Goal: Book appointment/travel/reservation

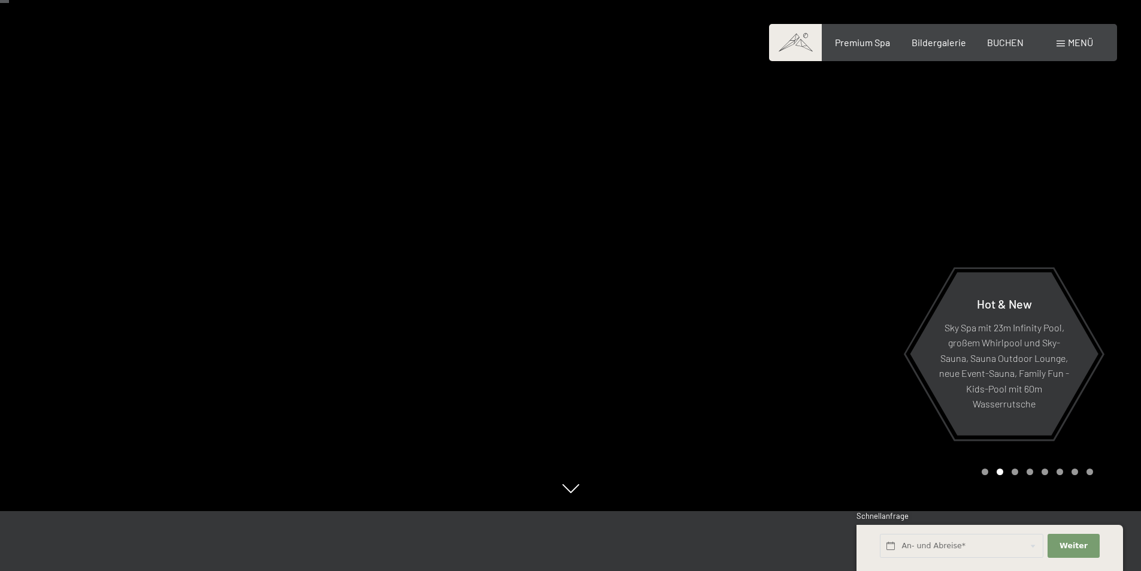
click at [868, 239] on div at bounding box center [856, 225] width 571 height 571
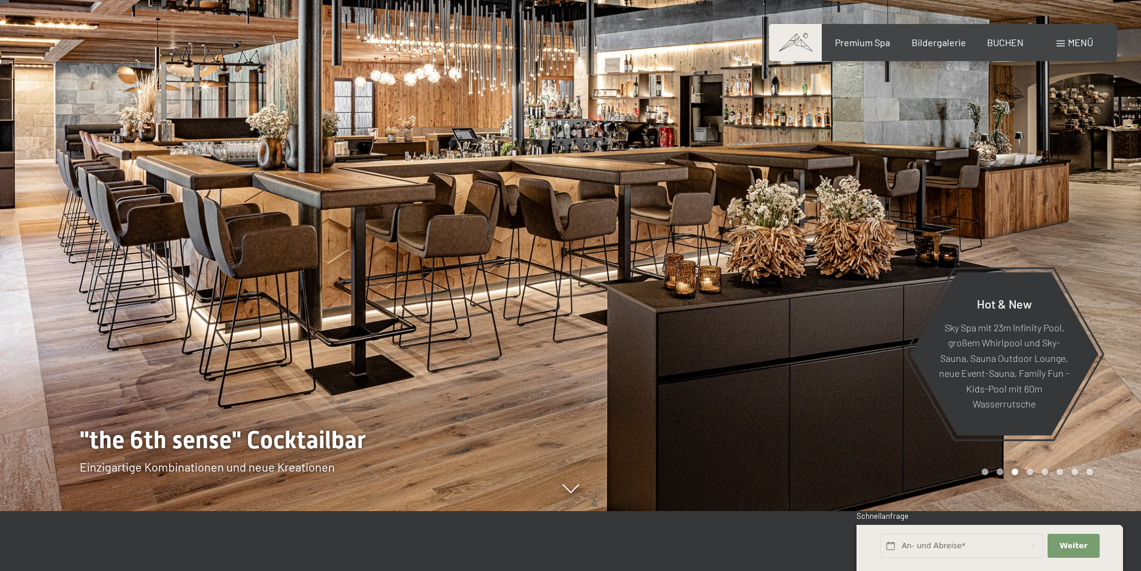
click at [868, 239] on div at bounding box center [856, 225] width 571 height 571
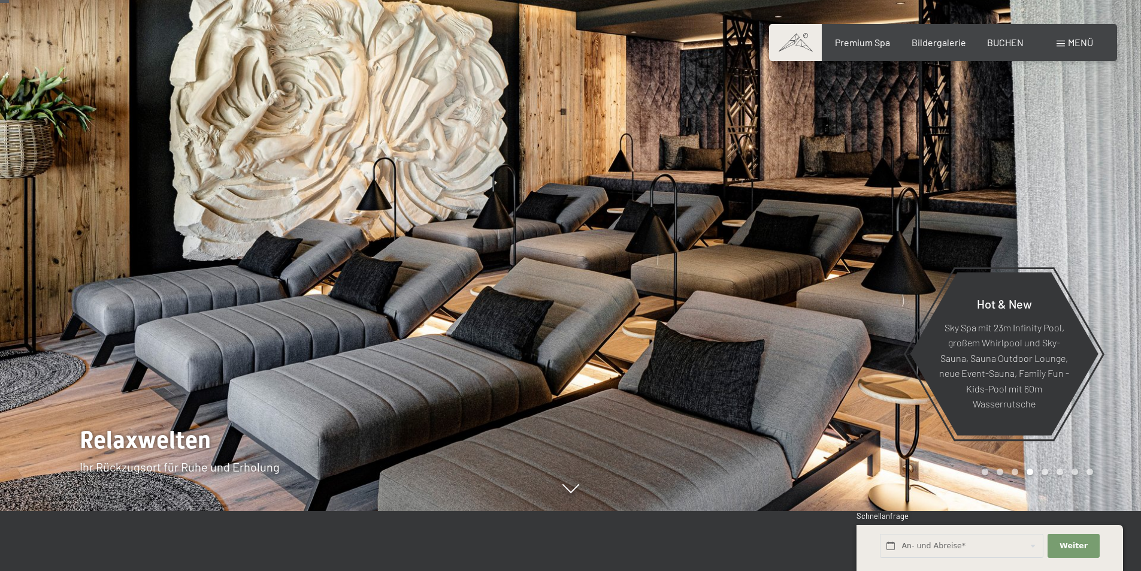
click at [868, 239] on div at bounding box center [856, 225] width 571 height 571
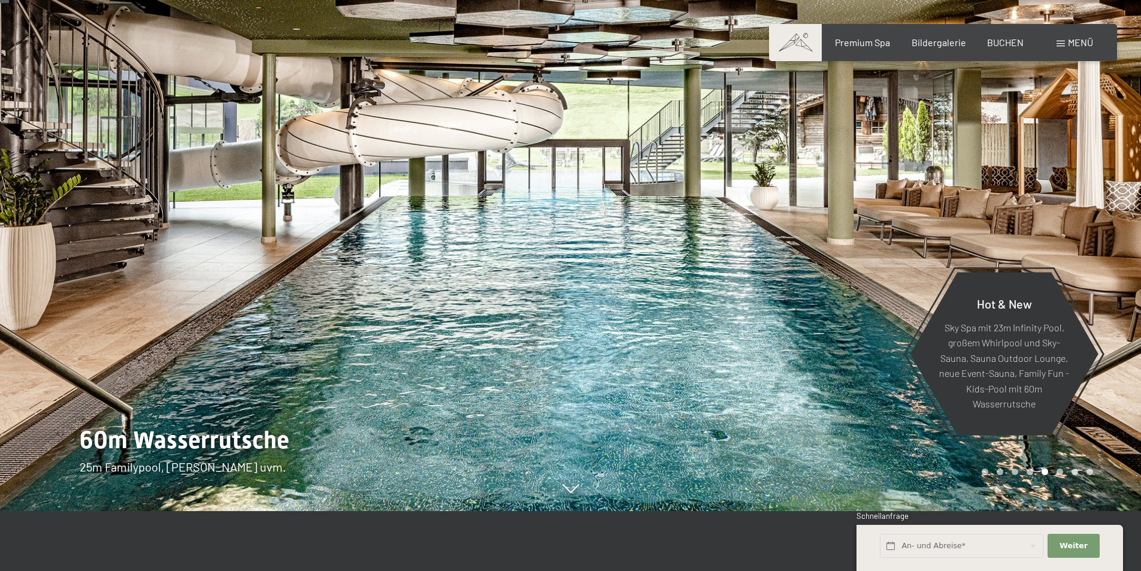
click at [868, 239] on div at bounding box center [856, 225] width 571 height 571
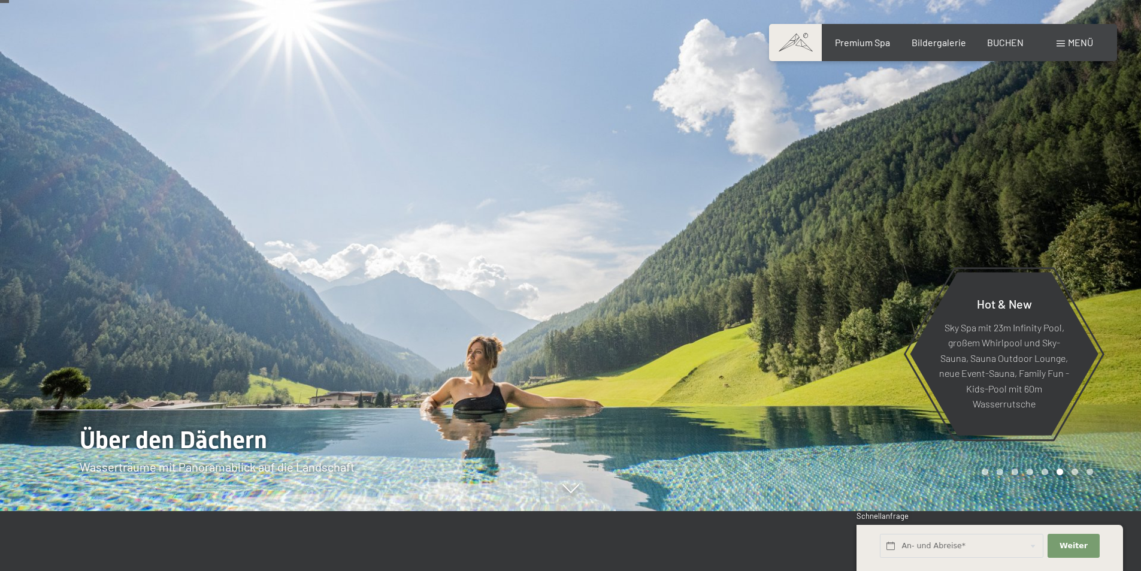
click at [868, 239] on div at bounding box center [856, 225] width 571 height 571
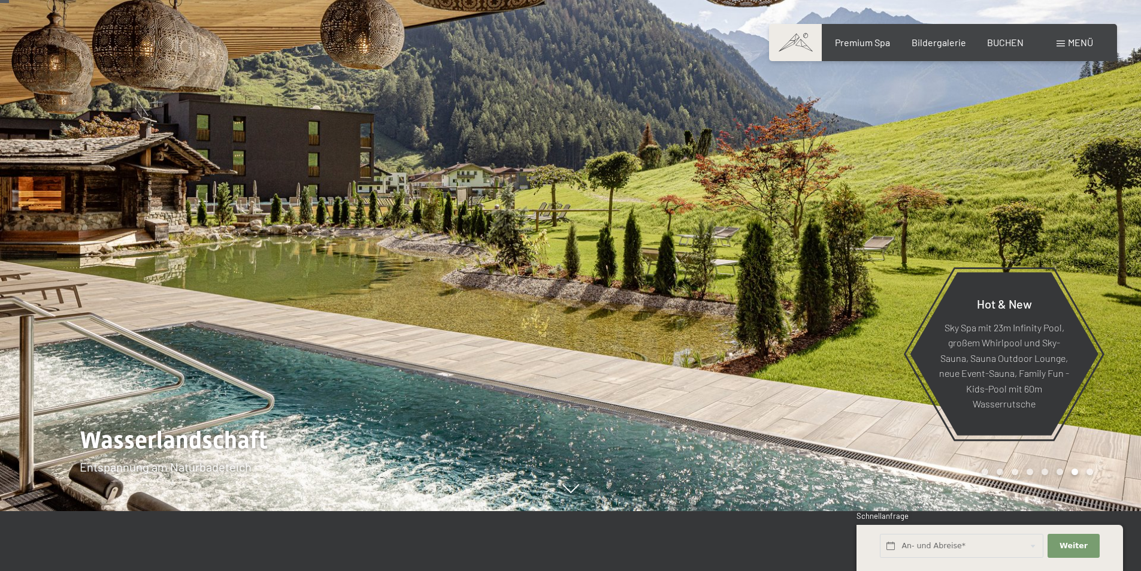
click at [868, 239] on div at bounding box center [856, 225] width 571 height 571
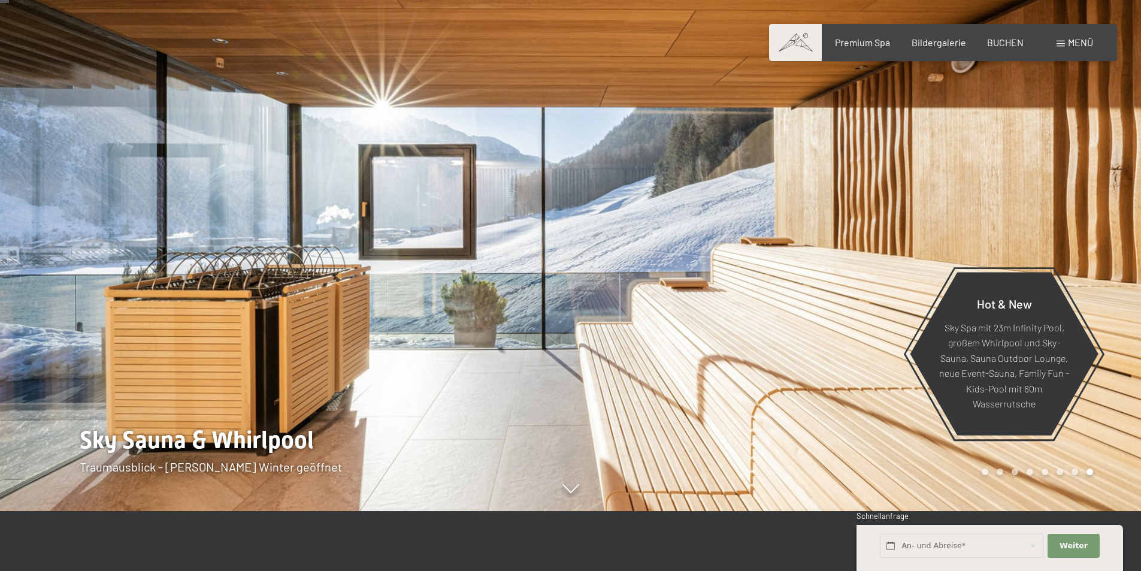
click at [868, 240] on div at bounding box center [856, 225] width 571 height 571
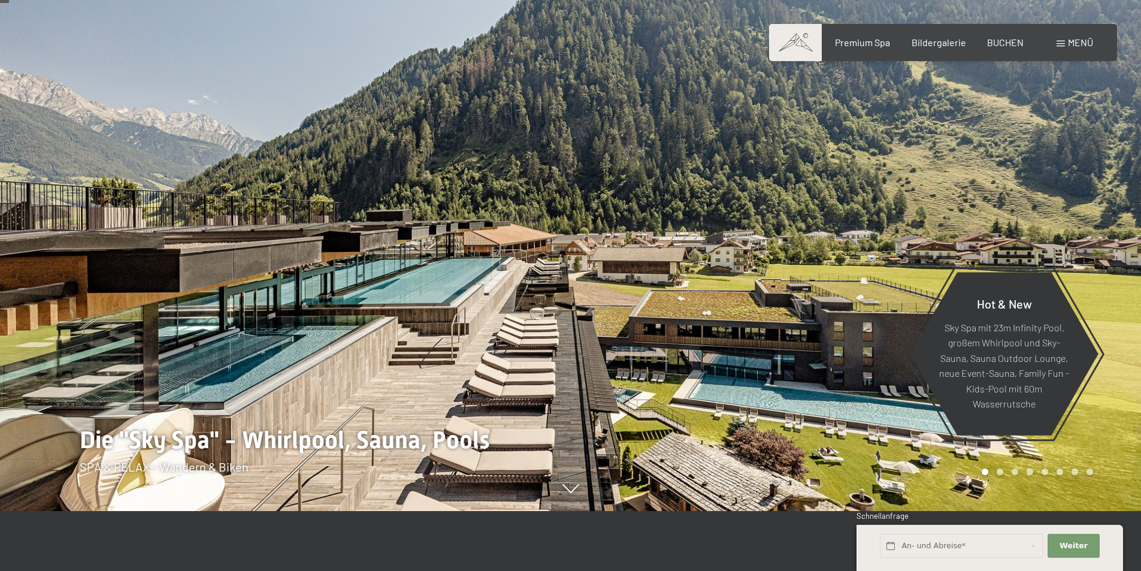
click at [868, 240] on div at bounding box center [856, 225] width 571 height 571
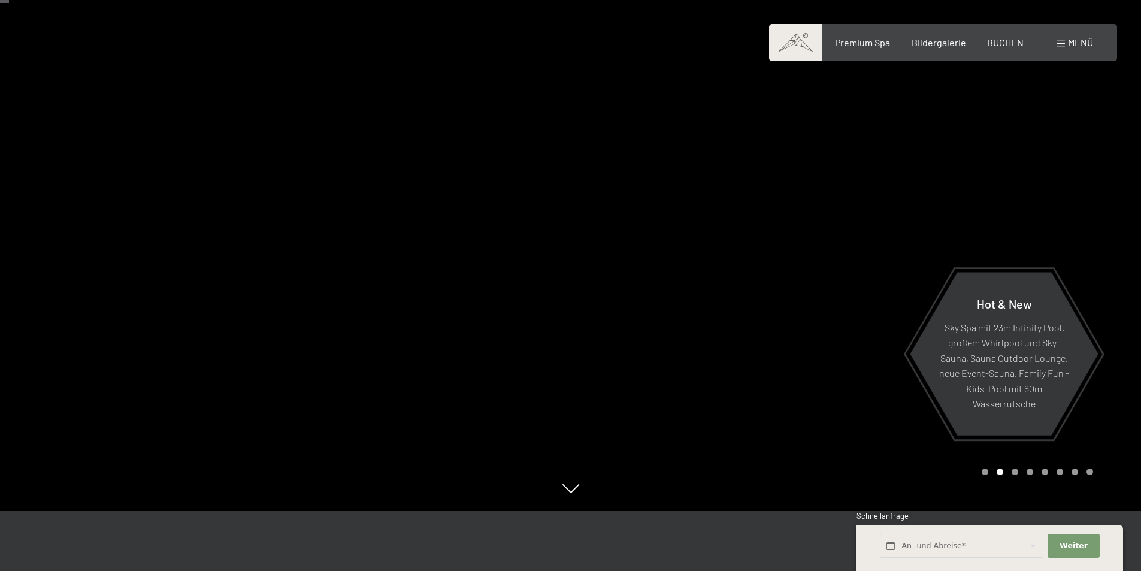
click at [868, 240] on div at bounding box center [856, 225] width 571 height 571
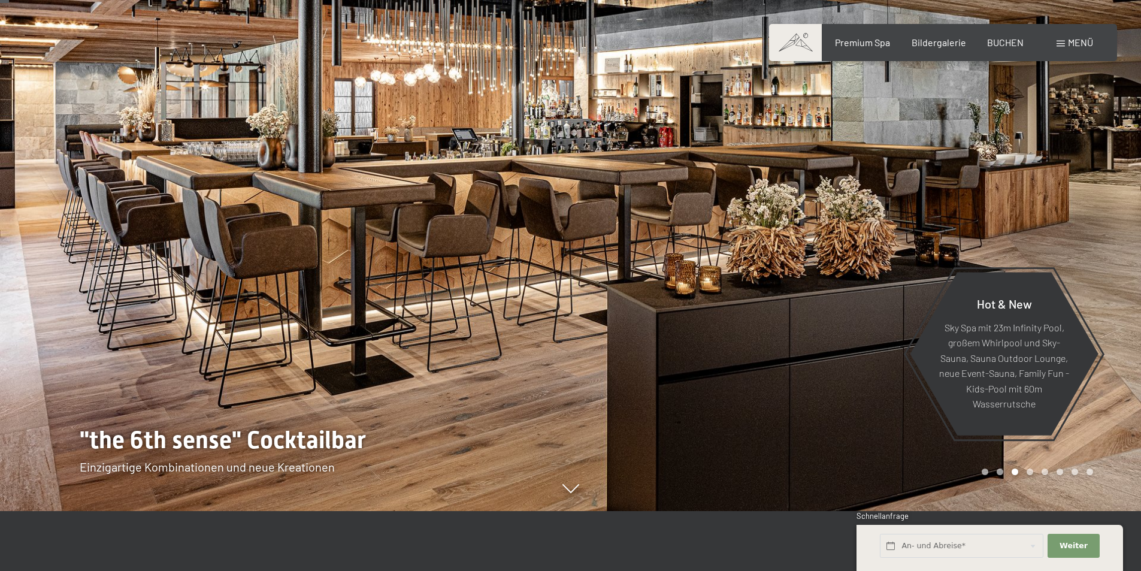
click at [95, 280] on div at bounding box center [285, 225] width 571 height 571
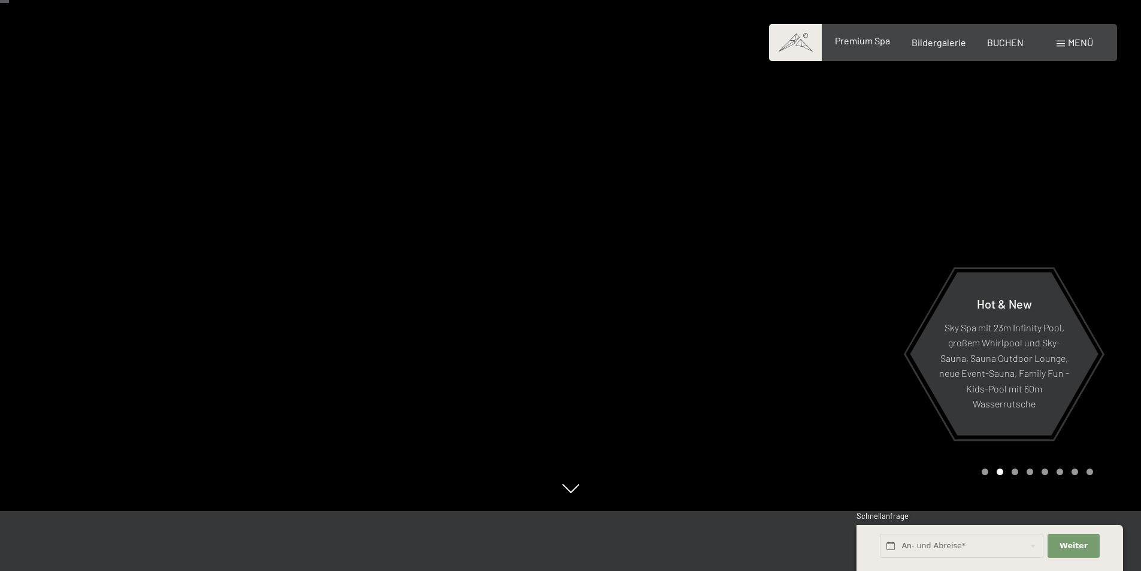
click at [855, 44] on span "Premium Spa" at bounding box center [862, 40] width 55 height 11
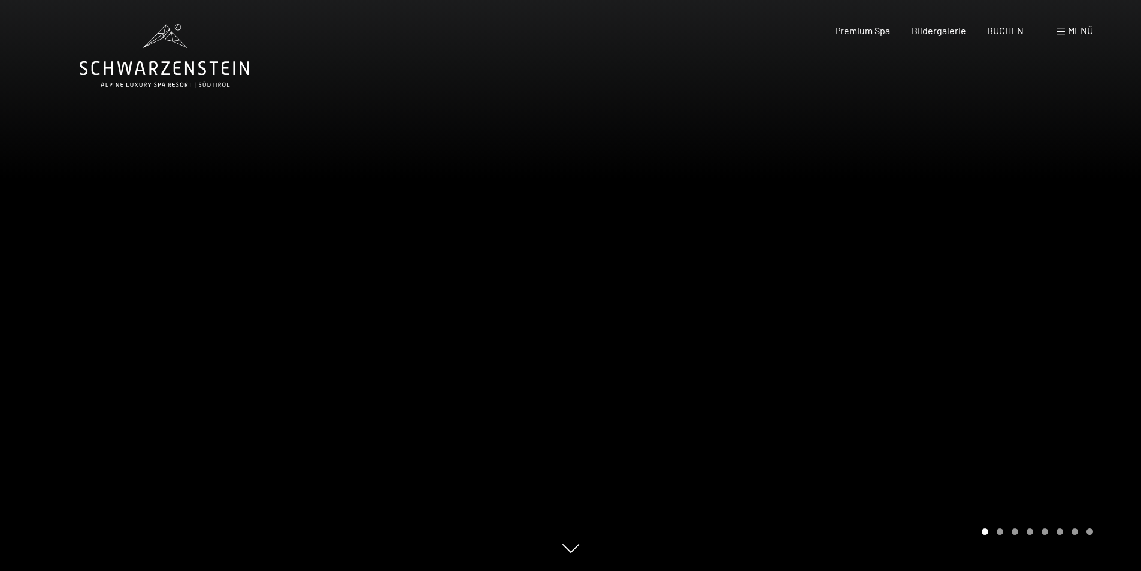
click at [1039, 356] on div at bounding box center [856, 285] width 571 height 571
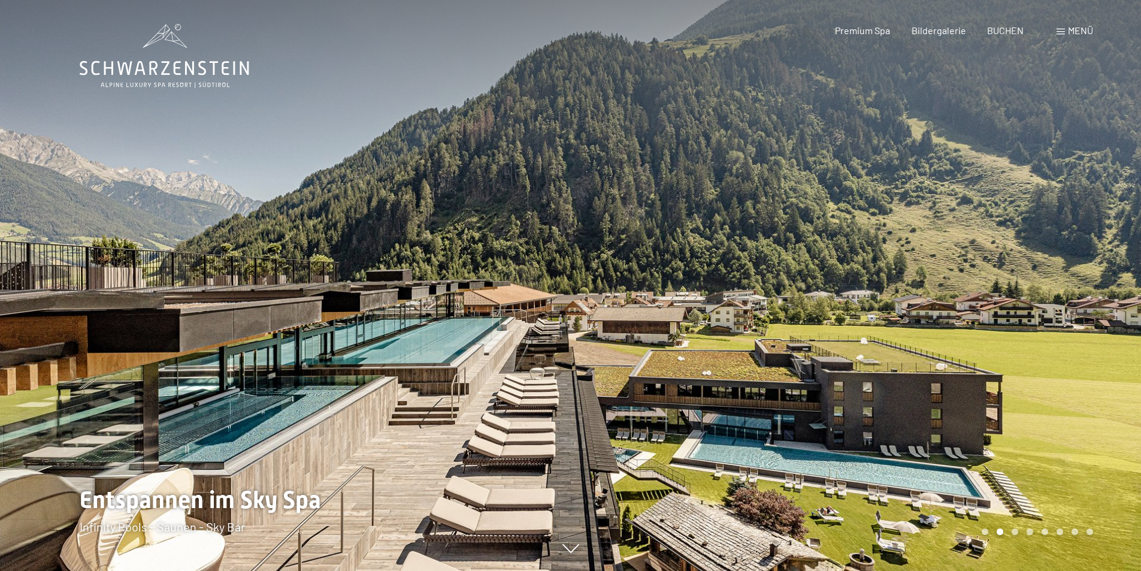
click at [1039, 356] on div at bounding box center [856, 285] width 571 height 571
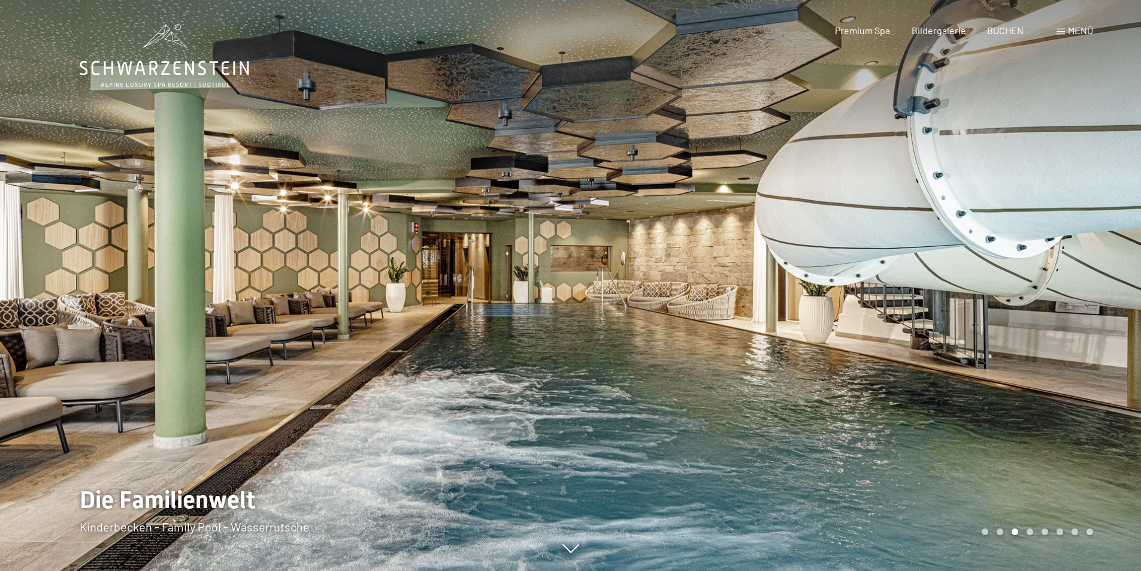
click at [1039, 356] on div at bounding box center [856, 285] width 571 height 571
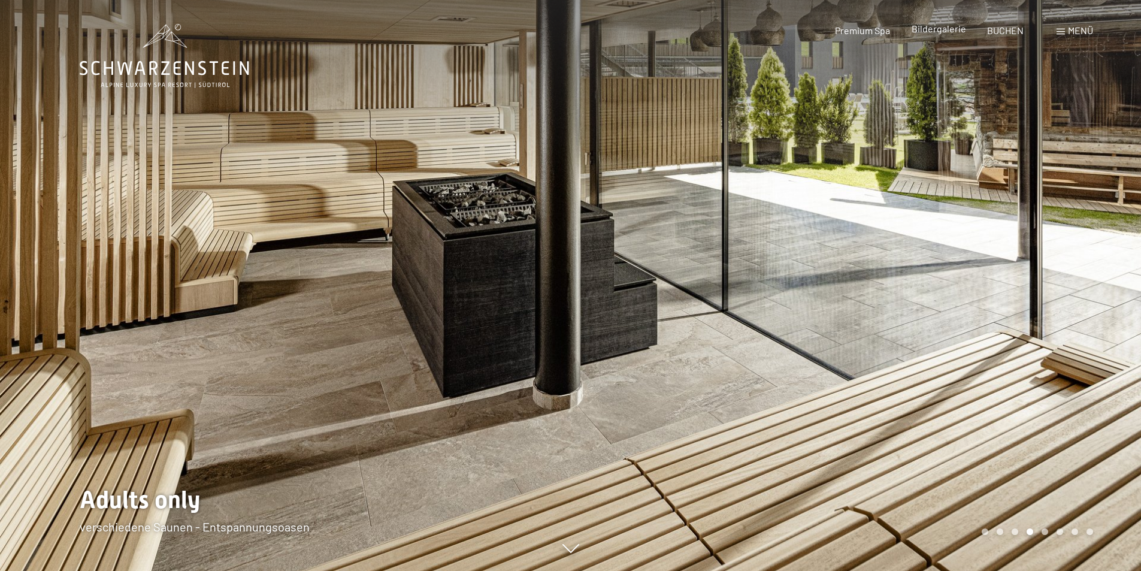
click at [936, 28] on span "Bildergalerie" at bounding box center [939, 28] width 55 height 11
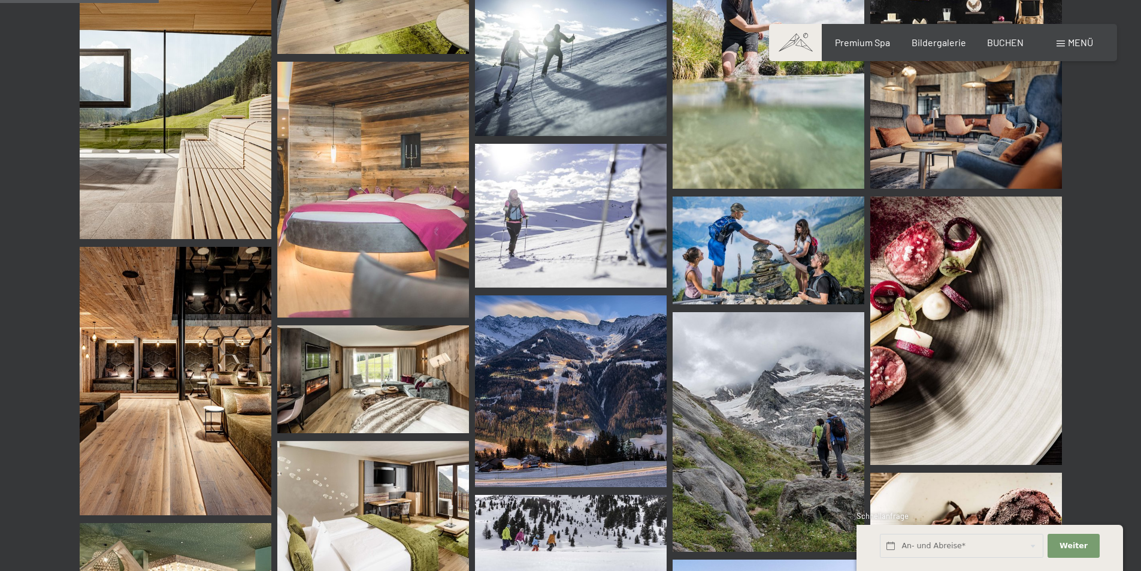
scroll to position [2276, 0]
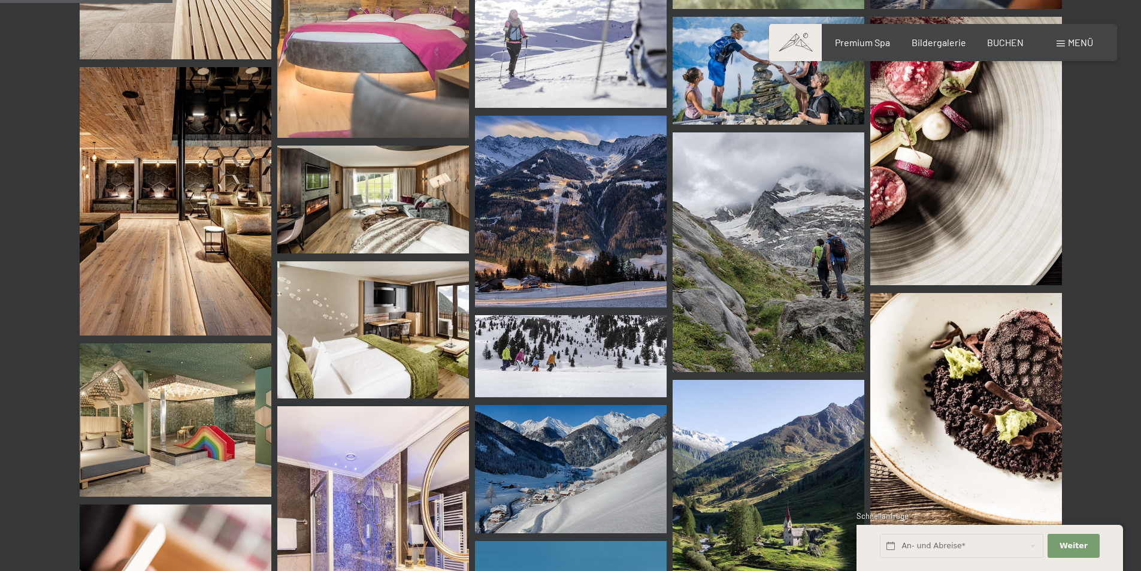
click at [387, 211] on img at bounding box center [373, 200] width 192 height 108
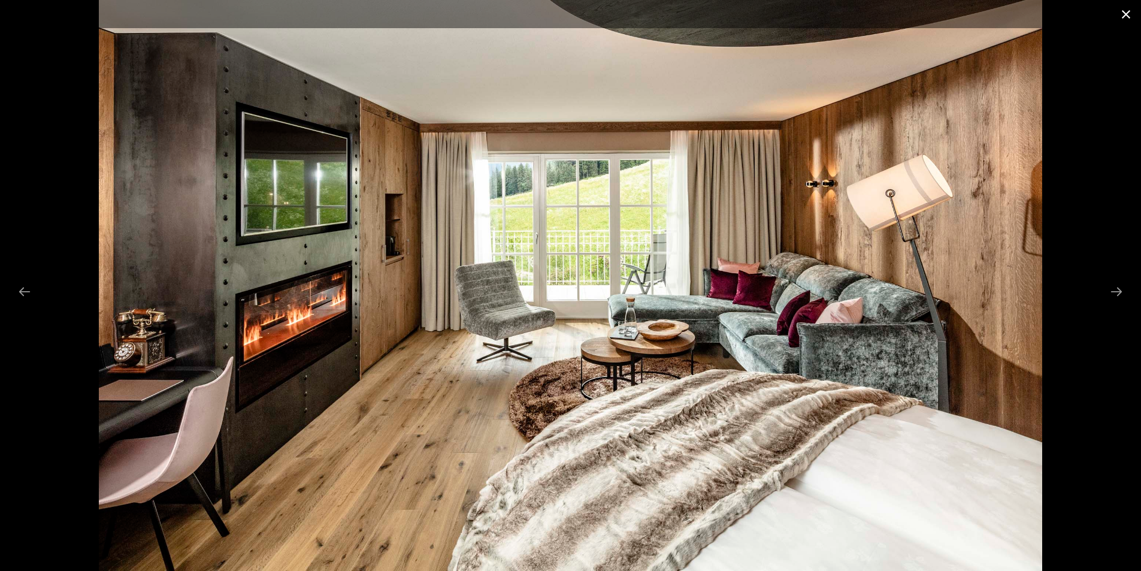
click at [1125, 14] on button "Close gallery" at bounding box center [1126, 14] width 30 height 28
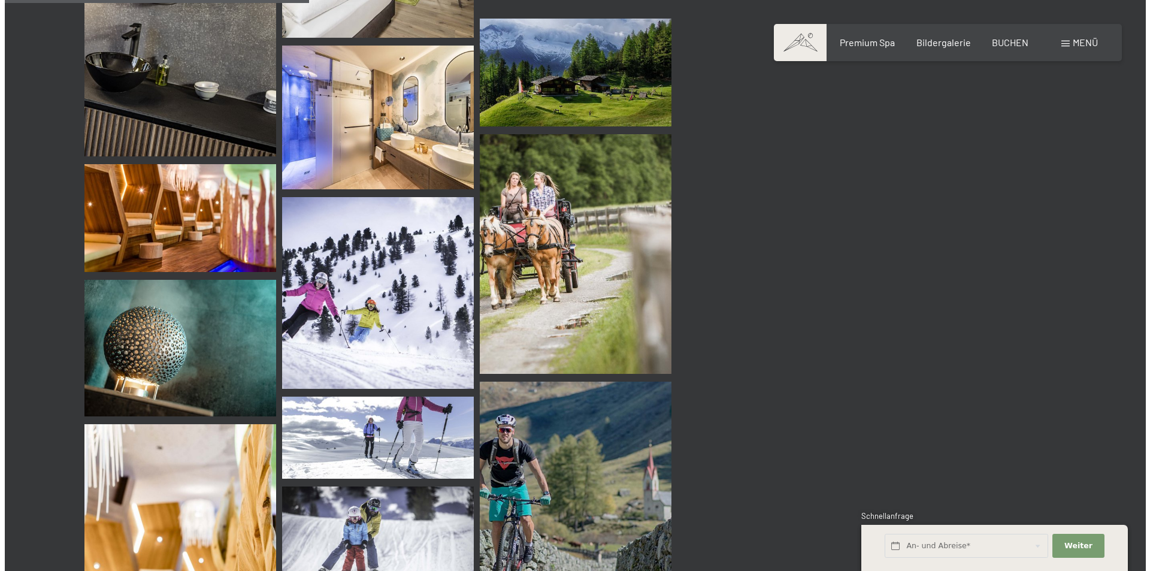
scroll to position [4013, 0]
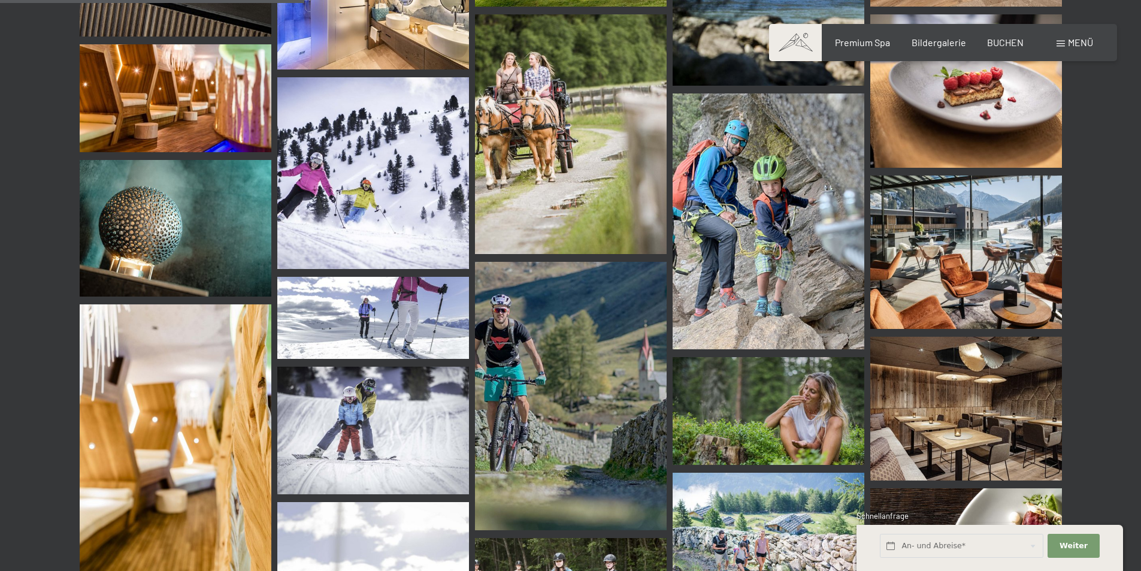
click at [201, 101] on img at bounding box center [176, 98] width 192 height 108
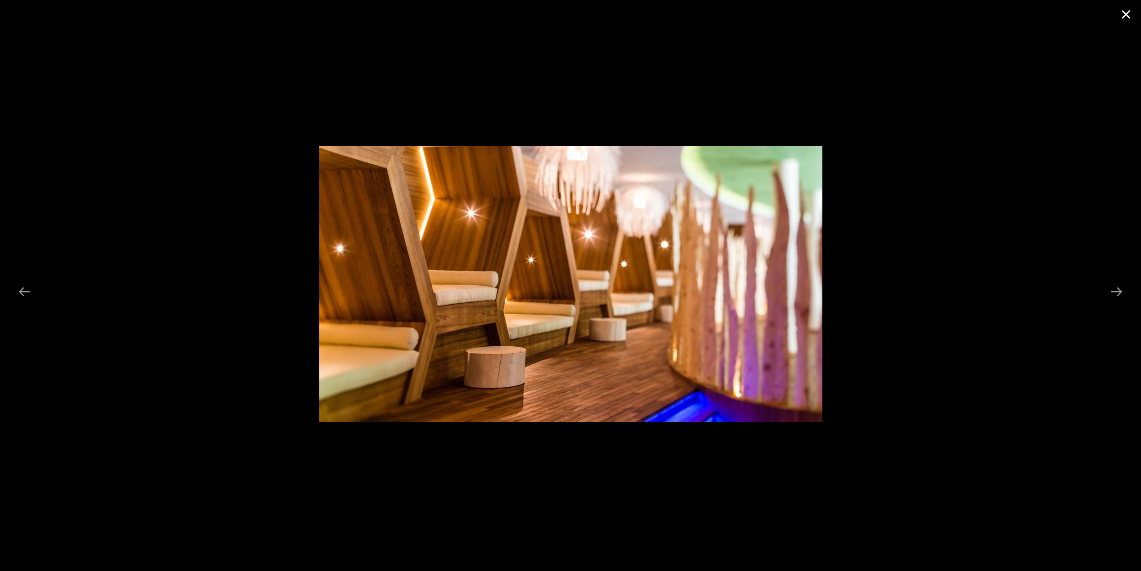
click at [1126, 16] on button "Close gallery" at bounding box center [1126, 14] width 30 height 28
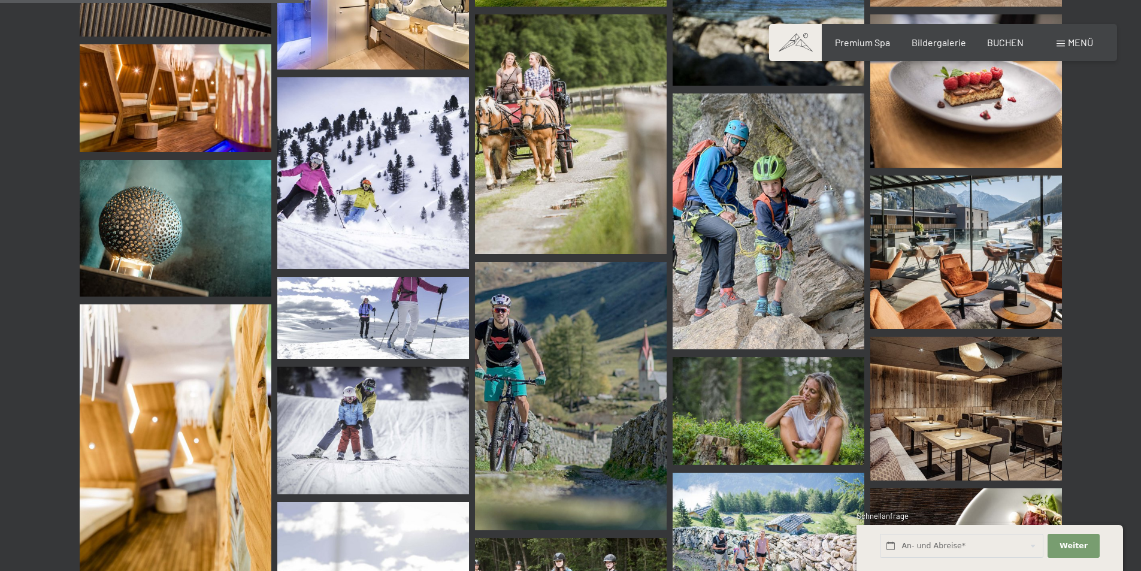
click at [1064, 43] on span at bounding box center [1061, 44] width 8 height 6
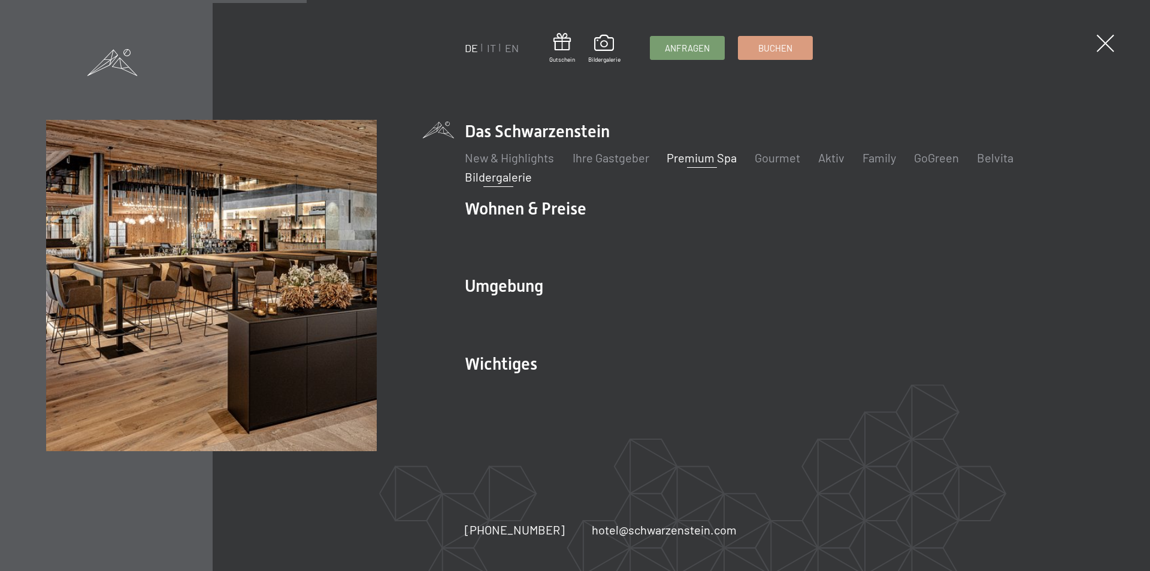
click at [694, 158] on link "Premium Spa" at bounding box center [702, 157] width 70 height 14
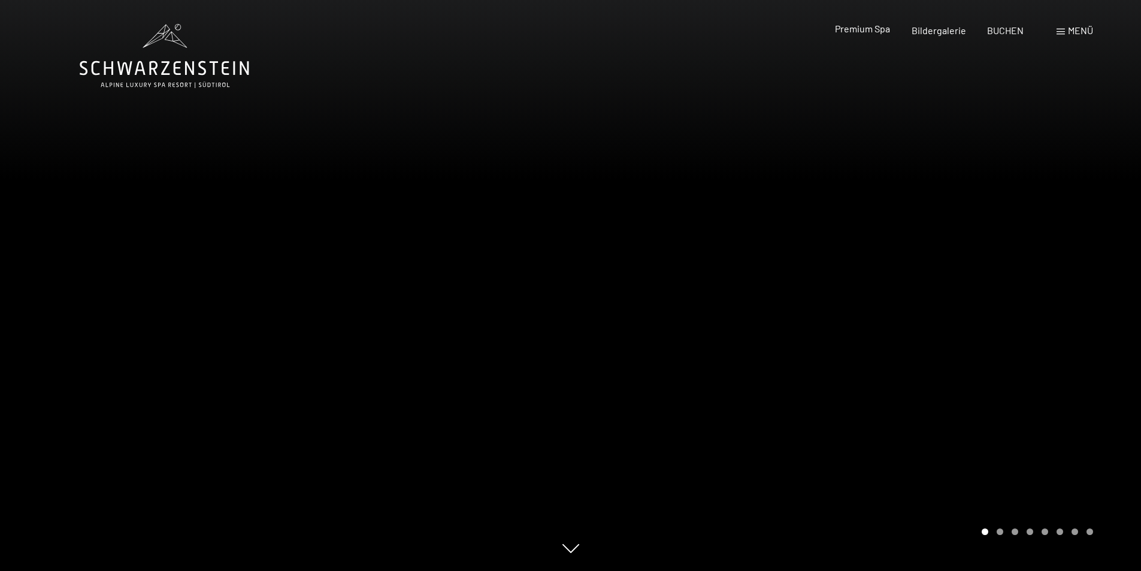
click at [864, 28] on span "Premium Spa" at bounding box center [862, 28] width 55 height 11
click at [1072, 31] on span "Menü" at bounding box center [1080, 30] width 25 height 11
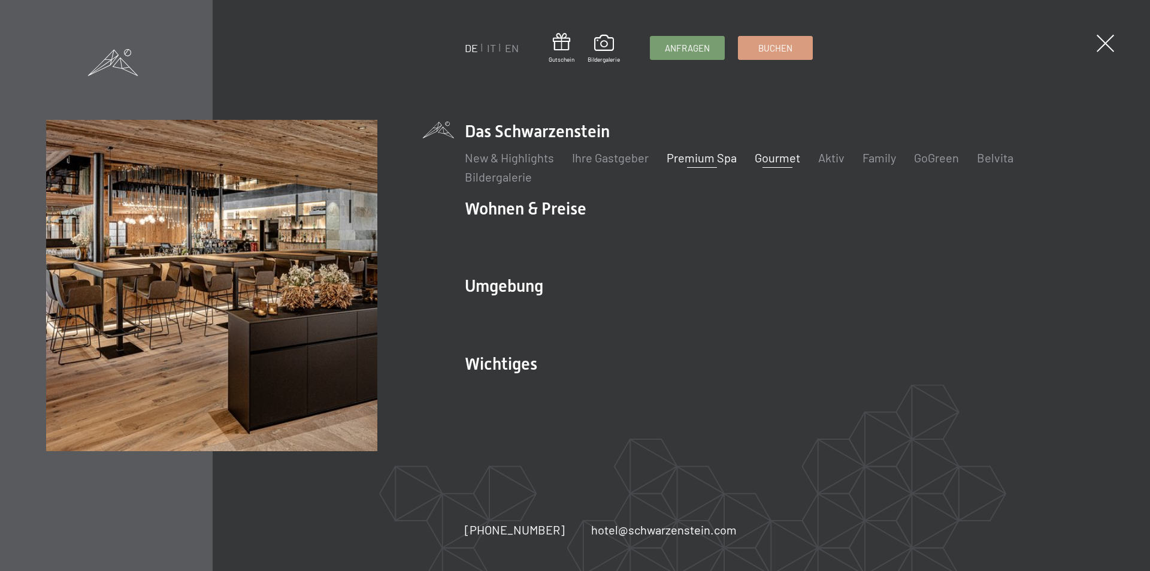
click at [784, 160] on link "Gourmet" at bounding box center [778, 157] width 46 height 14
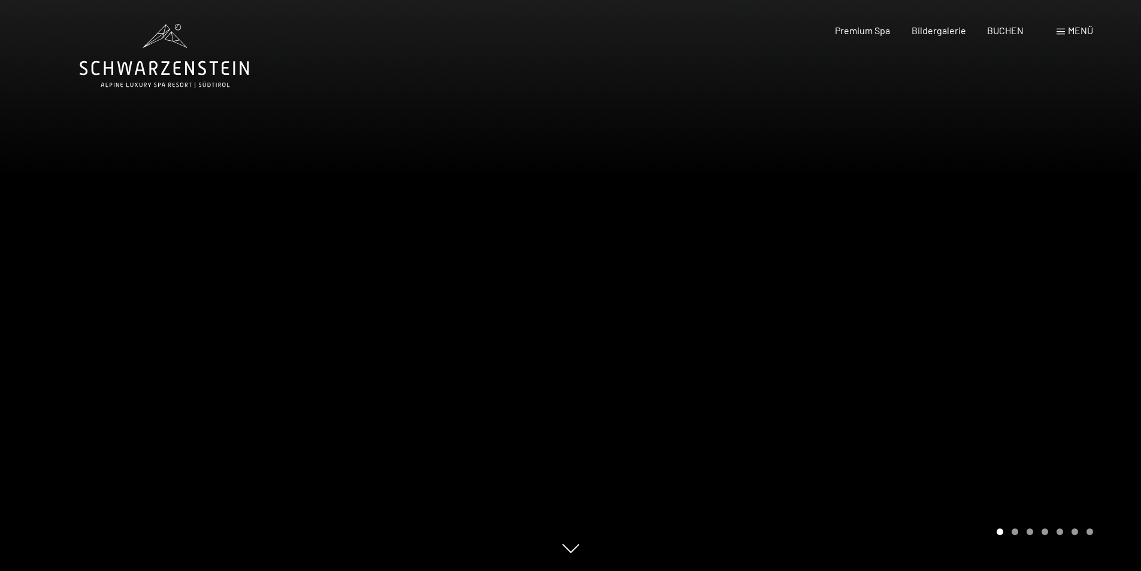
click at [955, 220] on div at bounding box center [856, 285] width 571 height 571
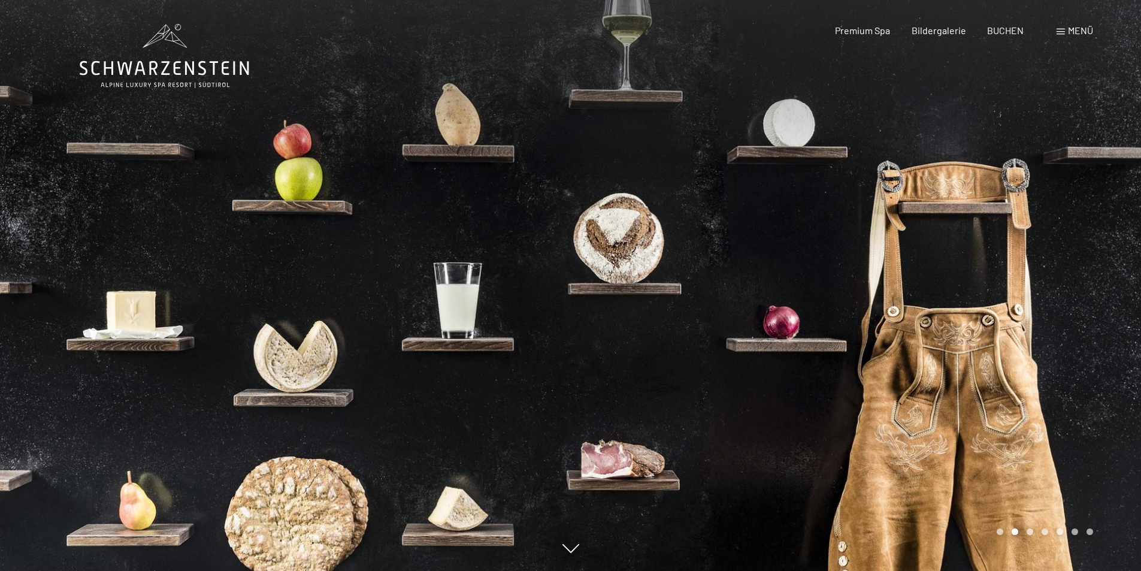
click at [955, 220] on div at bounding box center [856, 285] width 571 height 571
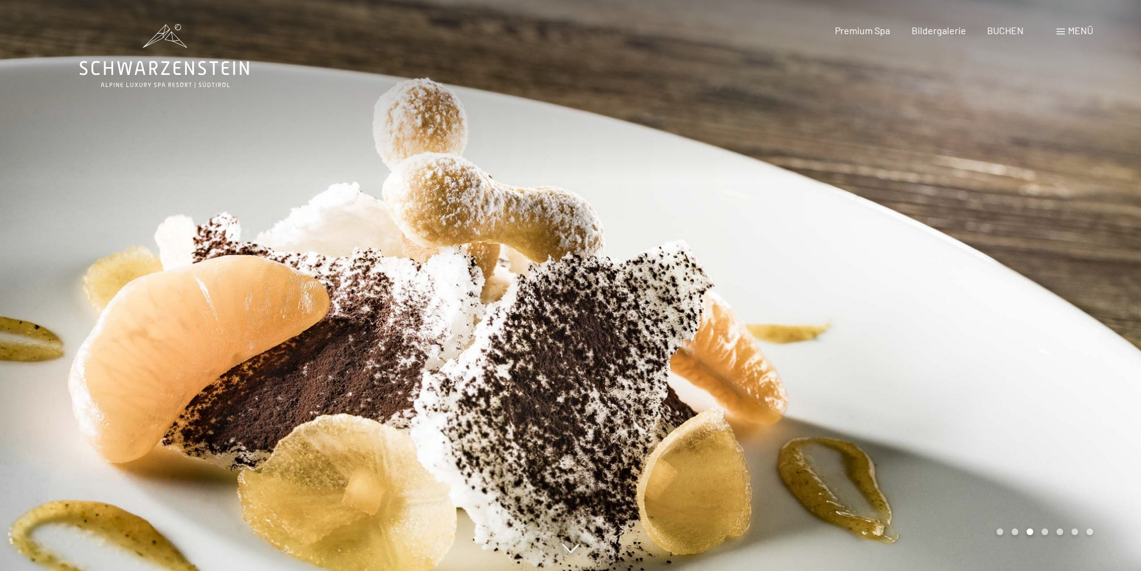
click at [955, 220] on div at bounding box center [856, 285] width 571 height 571
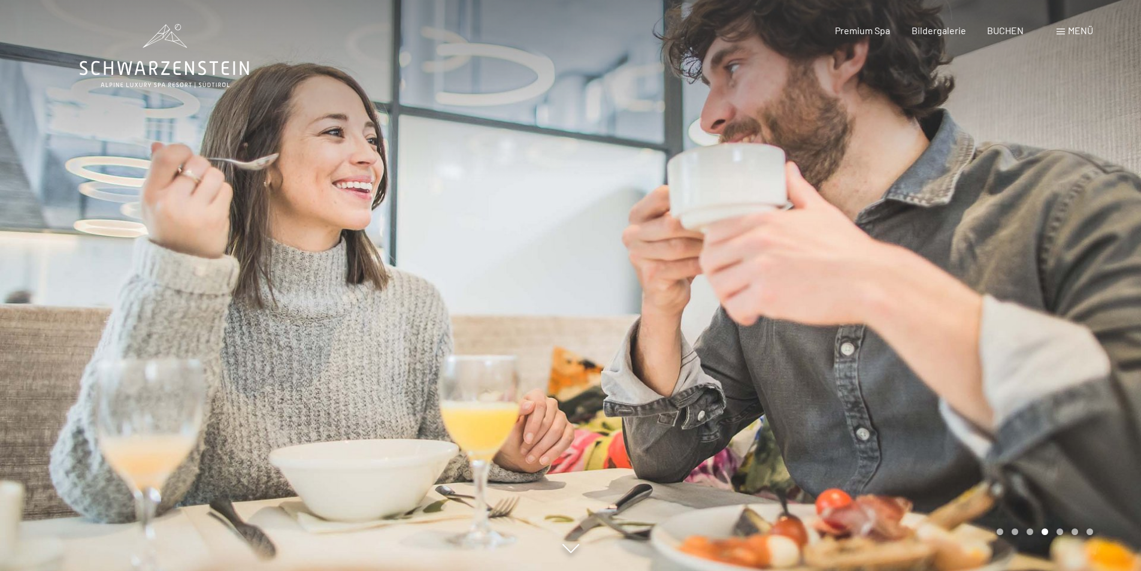
click at [949, 219] on div at bounding box center [856, 285] width 571 height 571
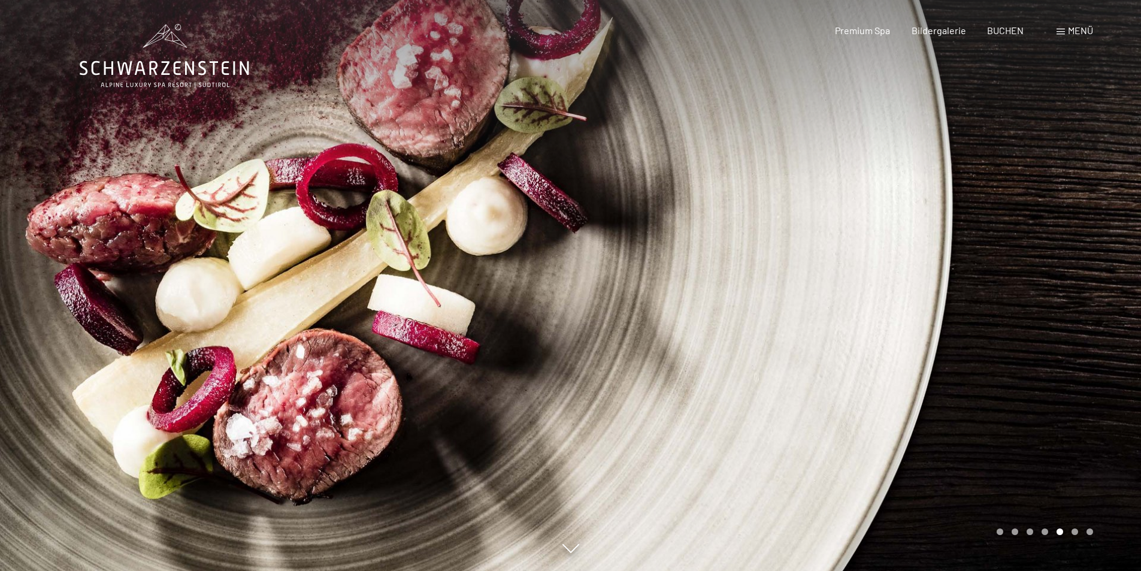
click at [981, 269] on div at bounding box center [856, 285] width 571 height 571
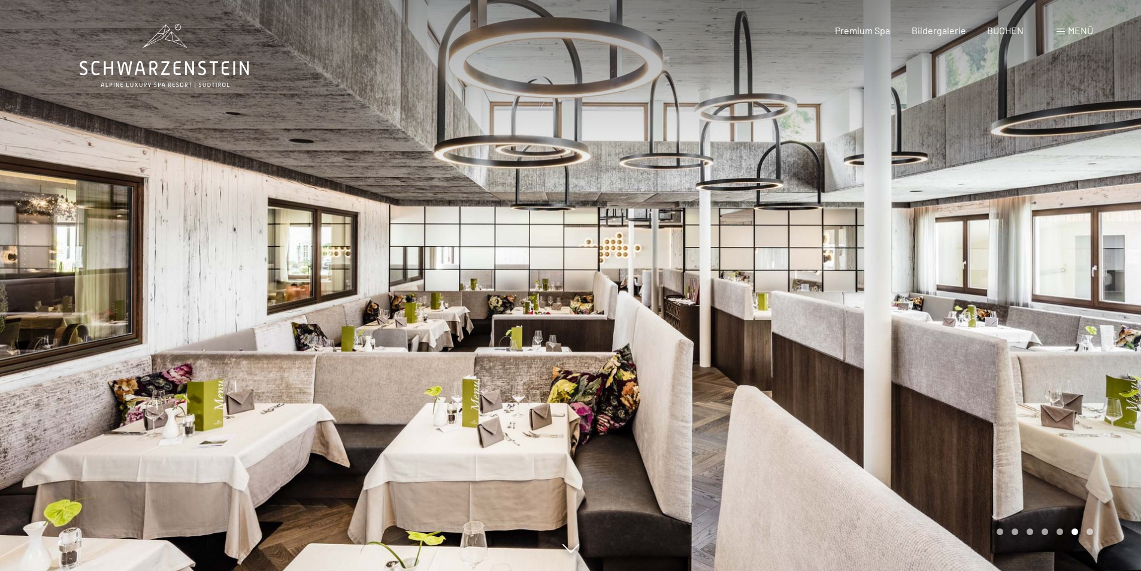
click at [981, 269] on div at bounding box center [856, 285] width 571 height 571
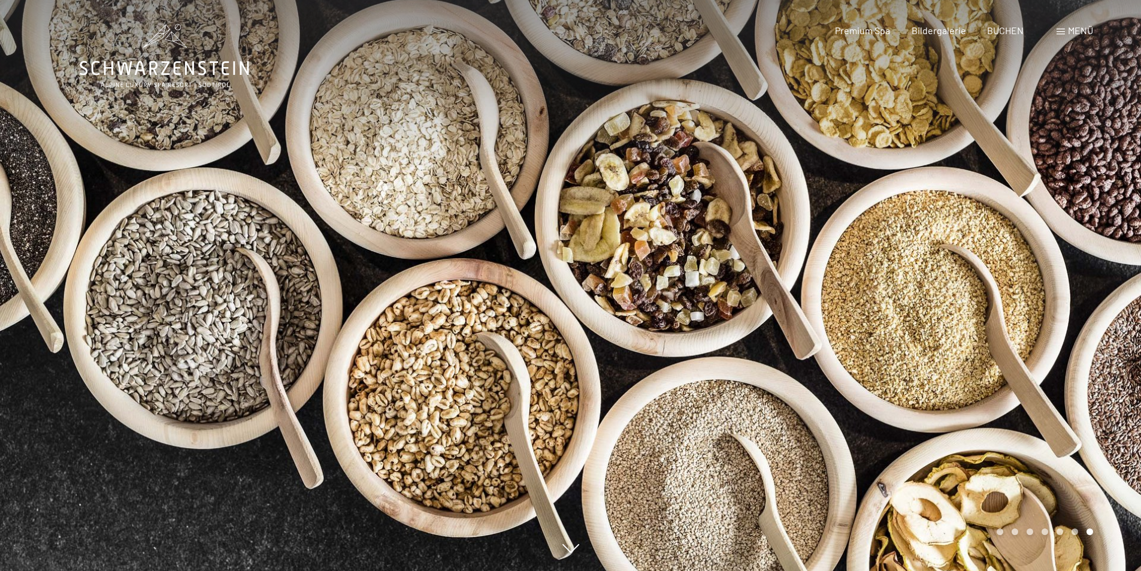
click at [981, 269] on div at bounding box center [856, 285] width 571 height 571
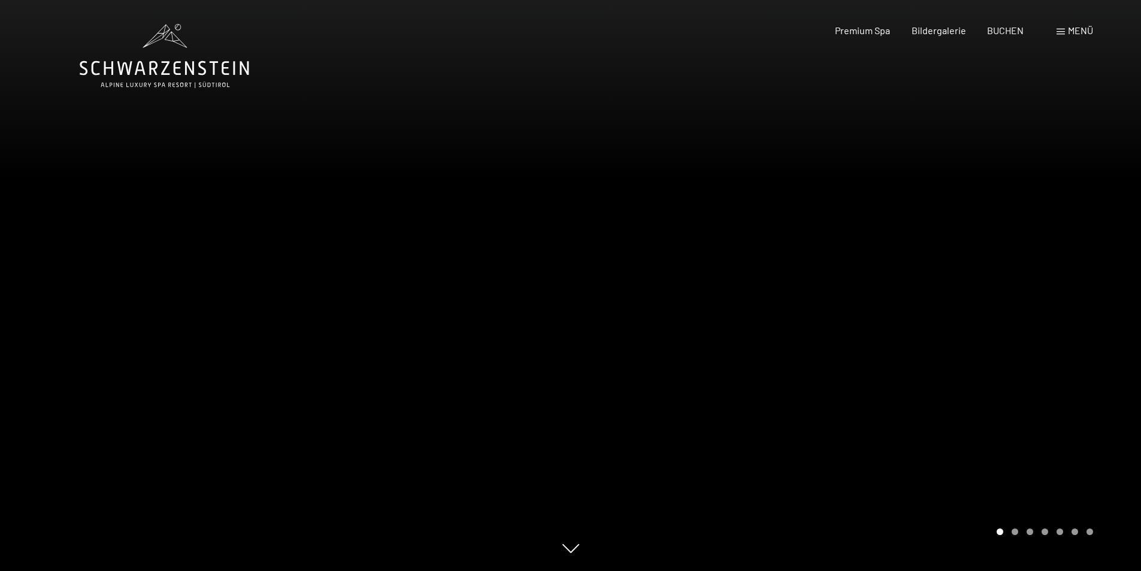
click at [1071, 30] on span "Menü" at bounding box center [1080, 30] width 25 height 11
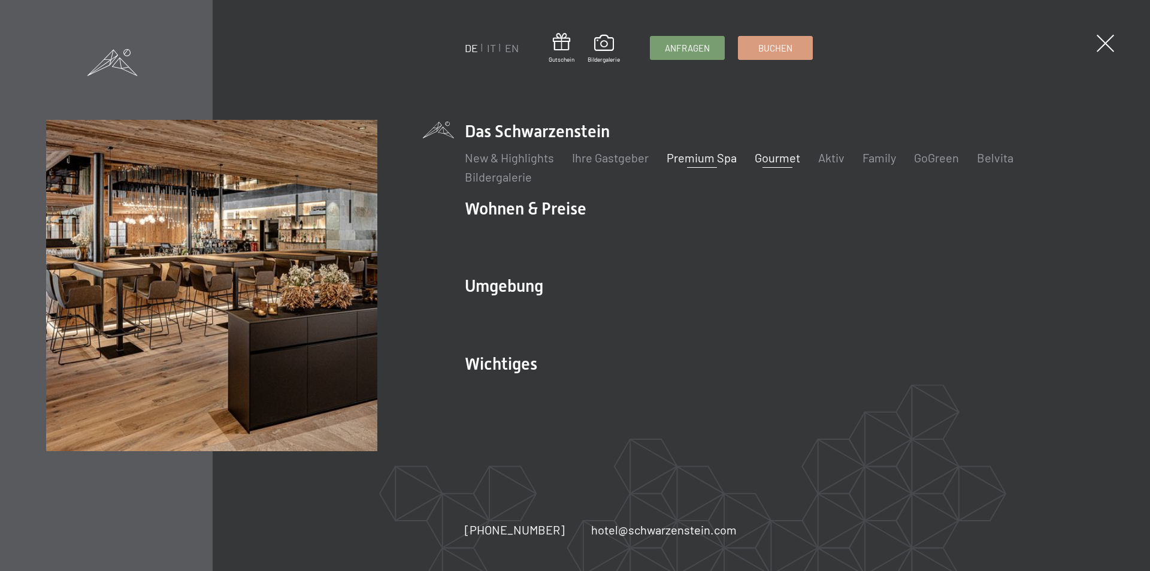
click at [709, 161] on link "Premium Spa" at bounding box center [702, 157] width 70 height 14
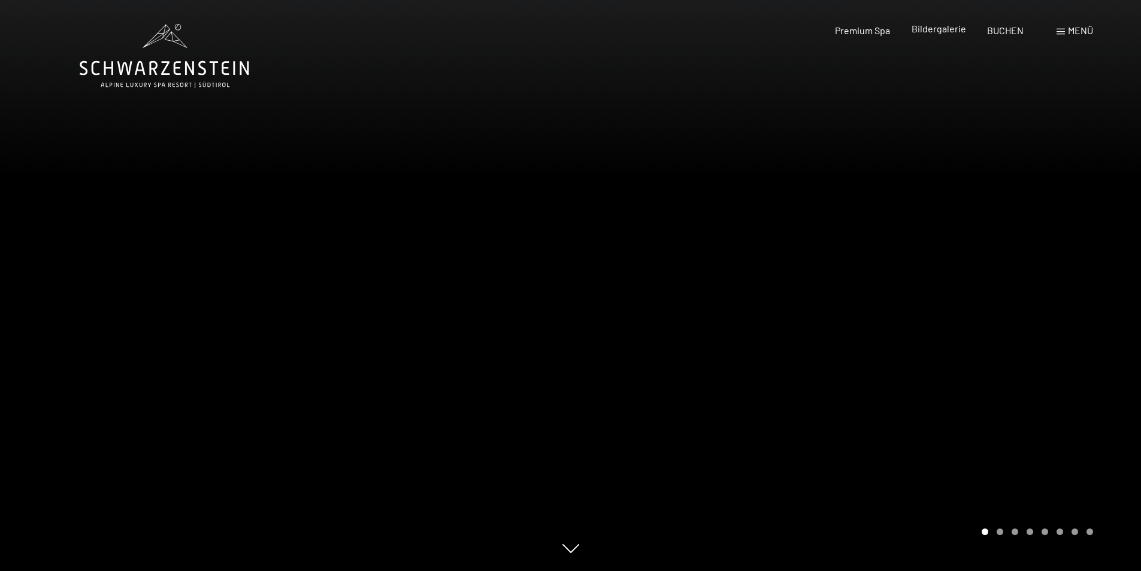
click at [949, 30] on span "Bildergalerie" at bounding box center [939, 28] width 55 height 11
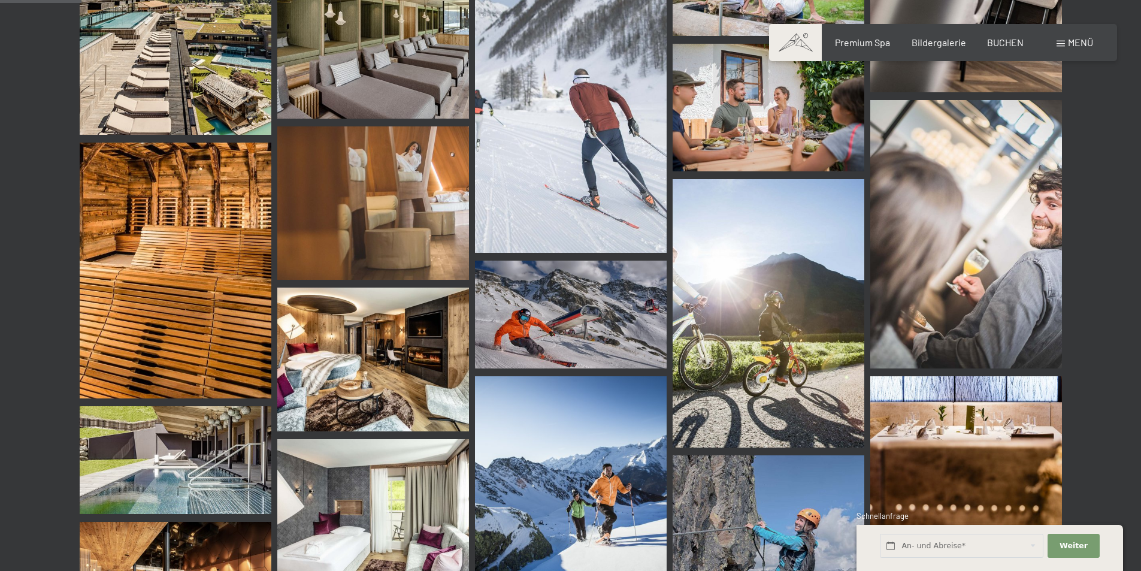
scroll to position [1138, 0]
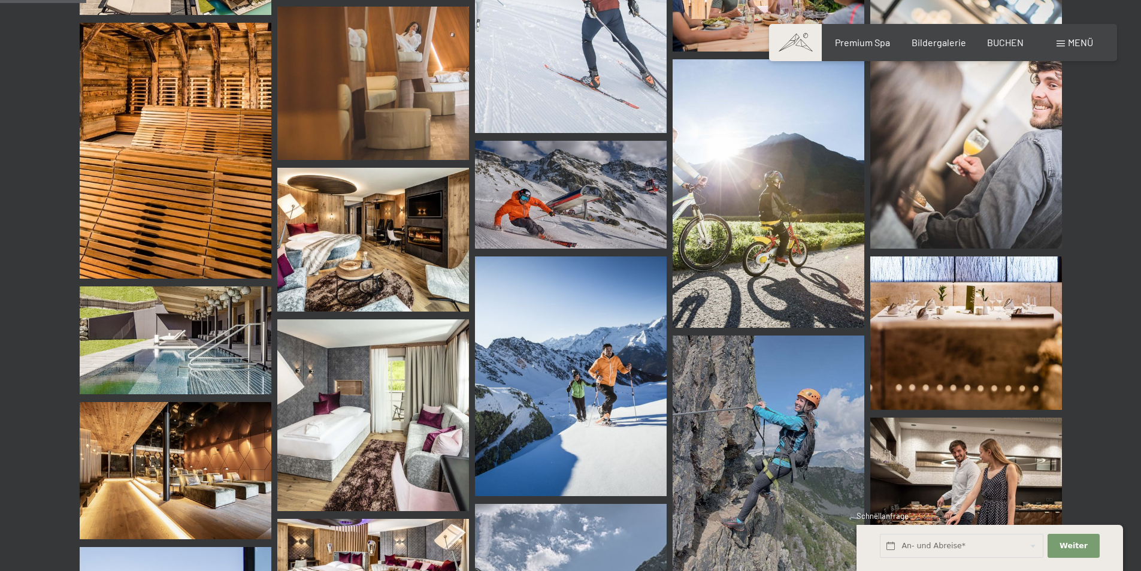
click at [368, 252] on img at bounding box center [373, 240] width 192 height 144
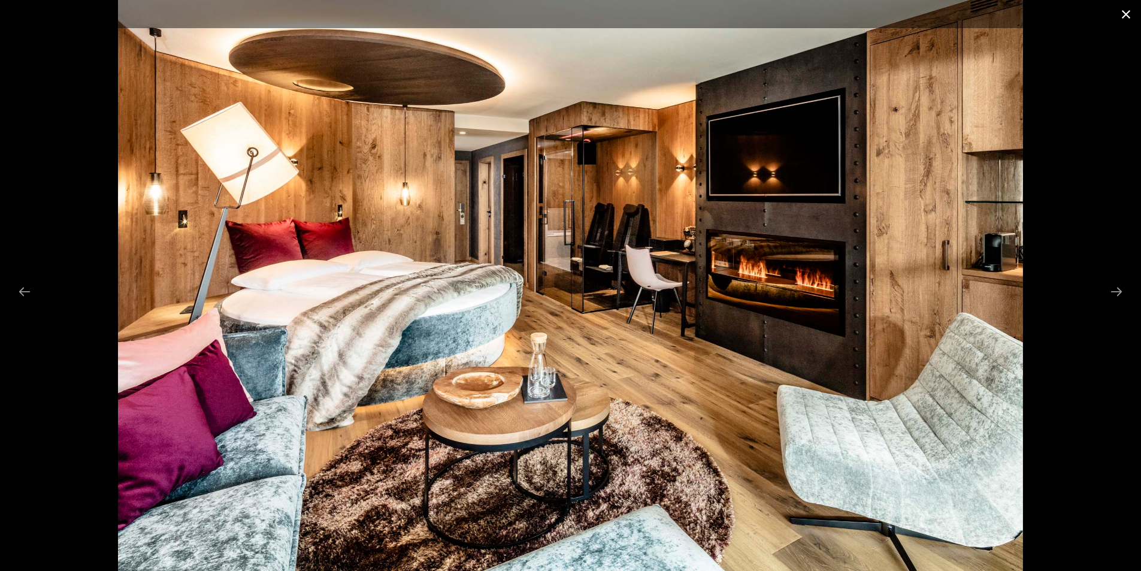
click at [1130, 12] on button "Close gallery" at bounding box center [1126, 14] width 30 height 28
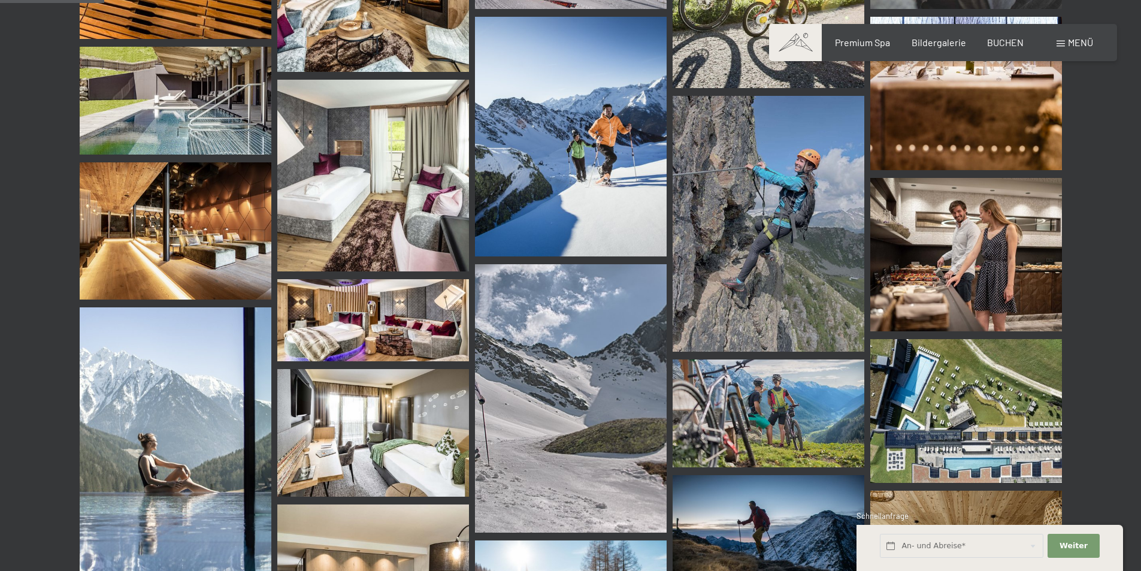
scroll to position [1438, 0]
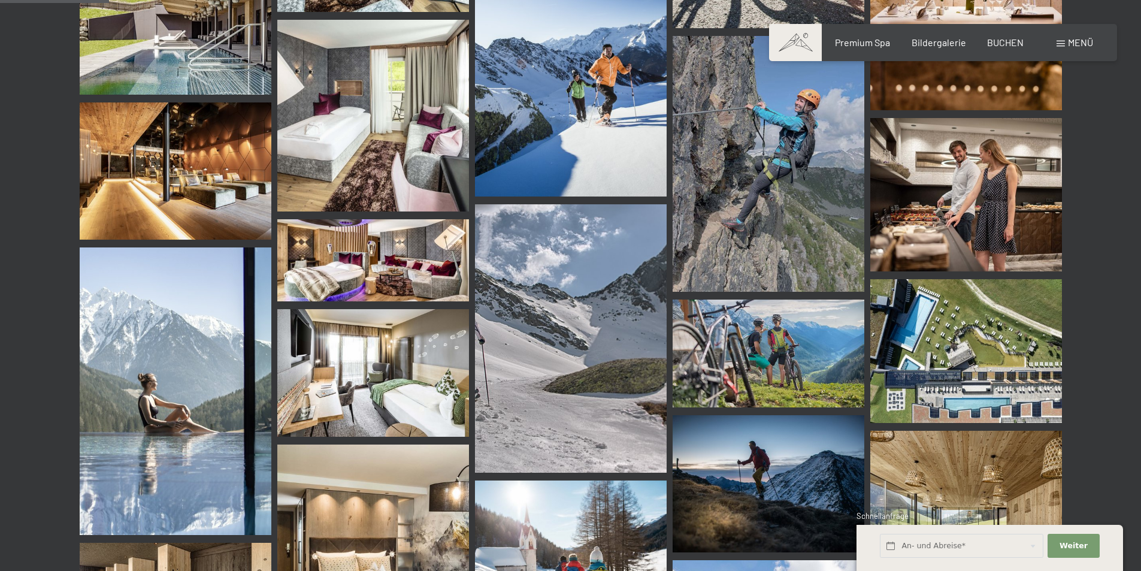
click at [368, 274] on img at bounding box center [373, 260] width 192 height 82
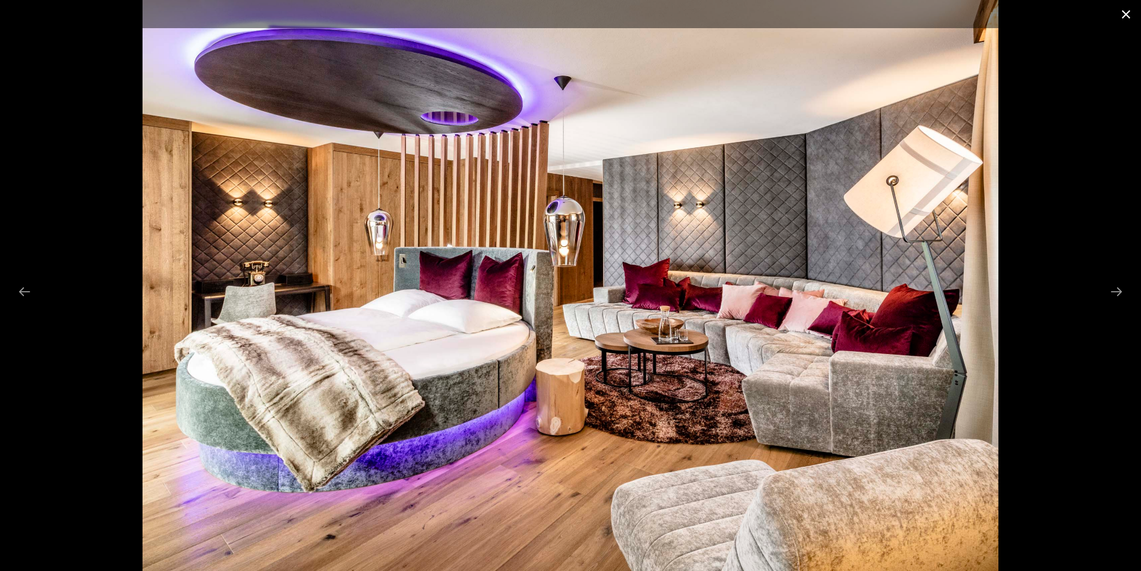
click at [1127, 20] on button "Close gallery" at bounding box center [1126, 14] width 30 height 28
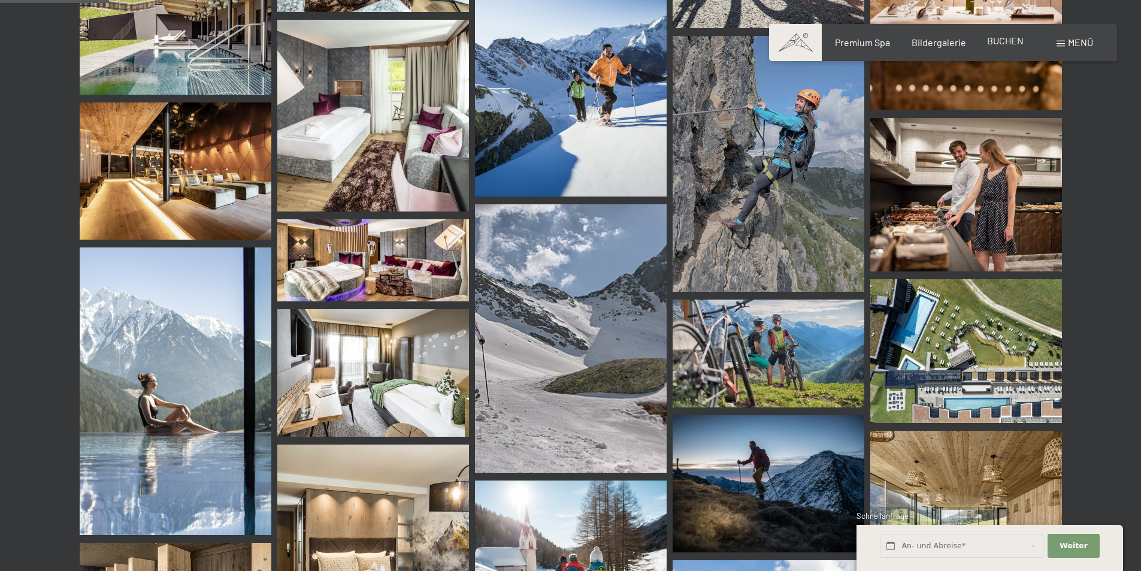
click at [1006, 42] on span "BUCHEN" at bounding box center [1005, 40] width 37 height 11
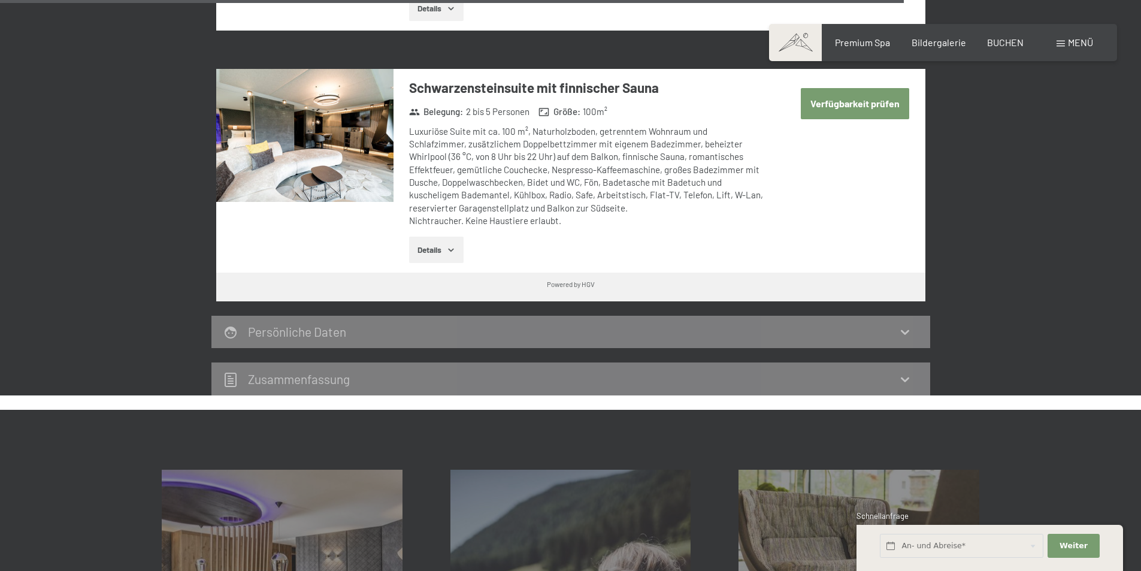
scroll to position [3235, 0]
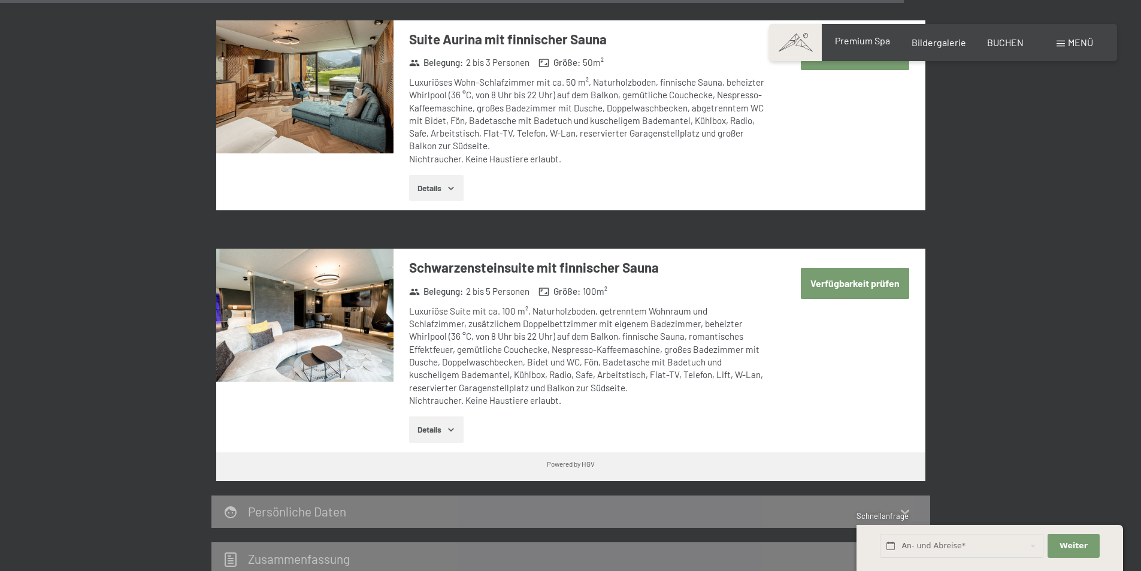
click at [865, 39] on span "Premium Spa" at bounding box center [862, 40] width 55 height 11
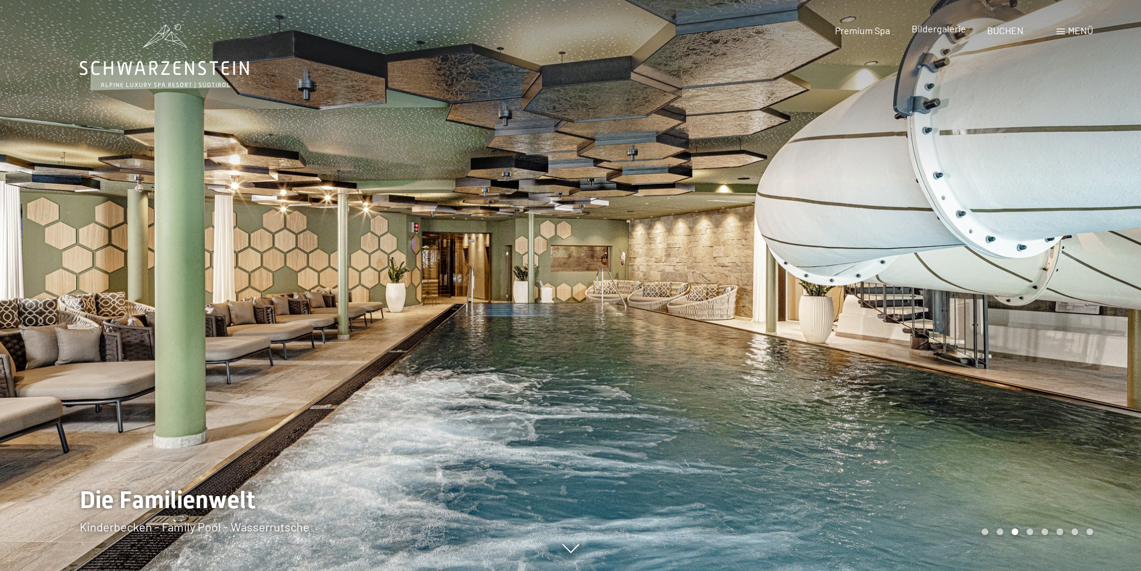
click at [934, 31] on span "Bildergalerie" at bounding box center [939, 28] width 55 height 11
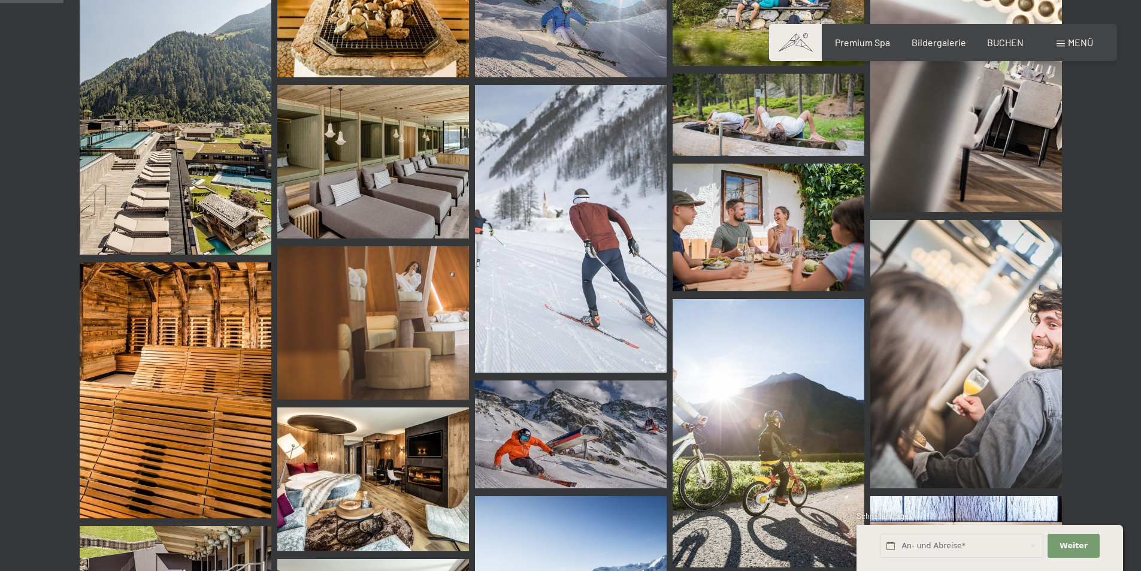
scroll to position [1078, 0]
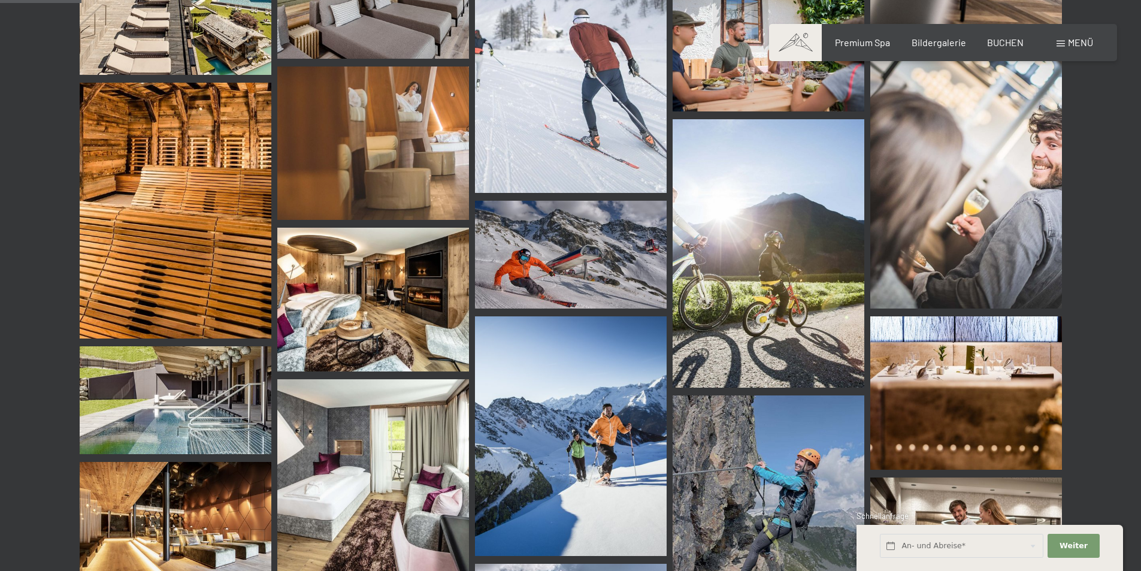
click at [388, 318] on img at bounding box center [373, 300] width 192 height 144
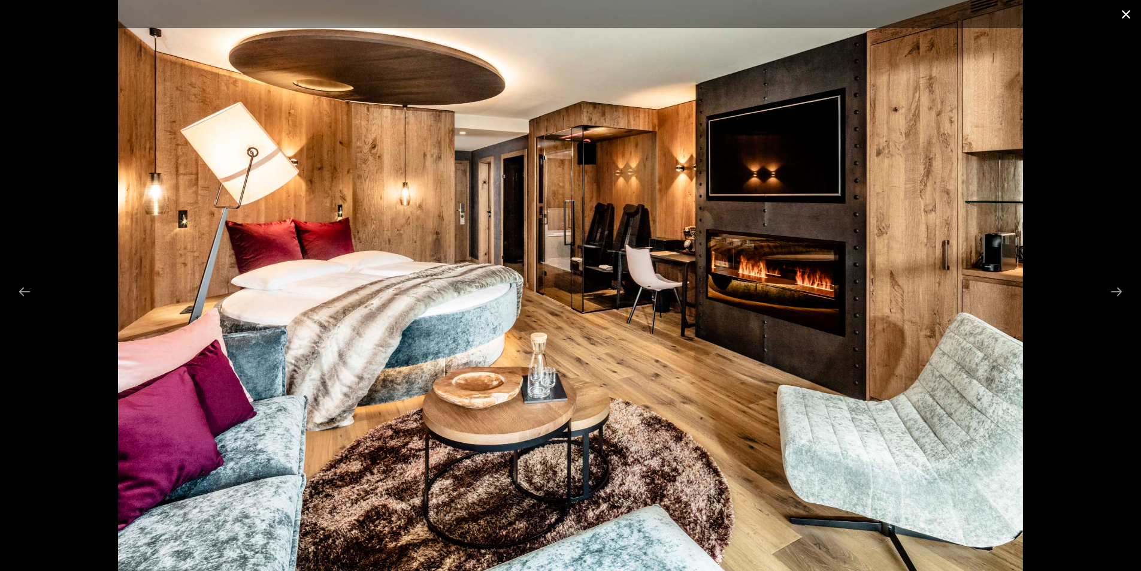
click at [1127, 15] on button "Close gallery" at bounding box center [1126, 14] width 30 height 28
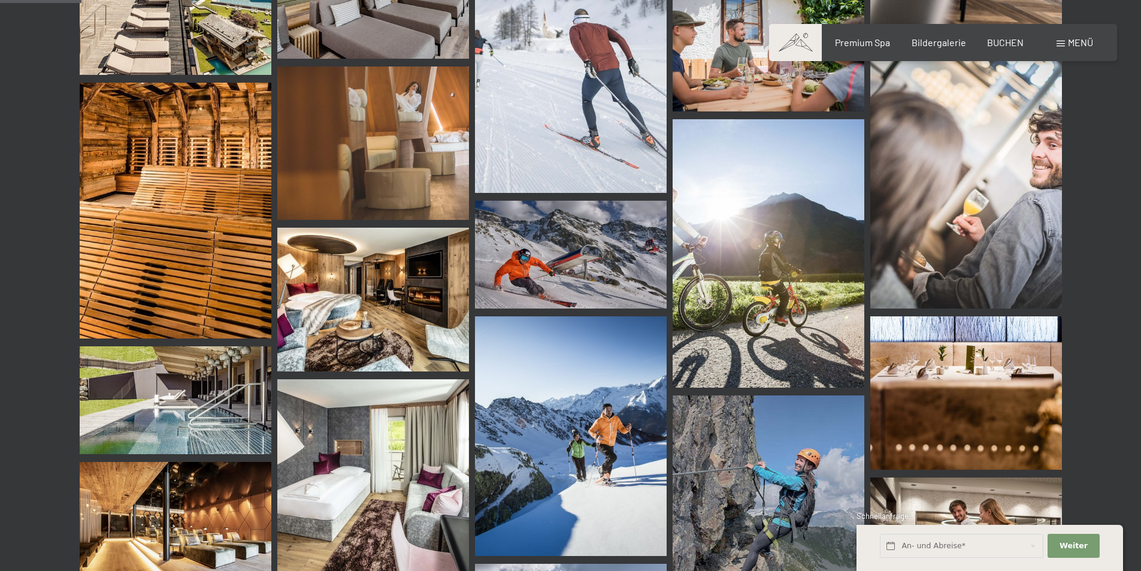
click at [325, 355] on img at bounding box center [373, 300] width 192 height 144
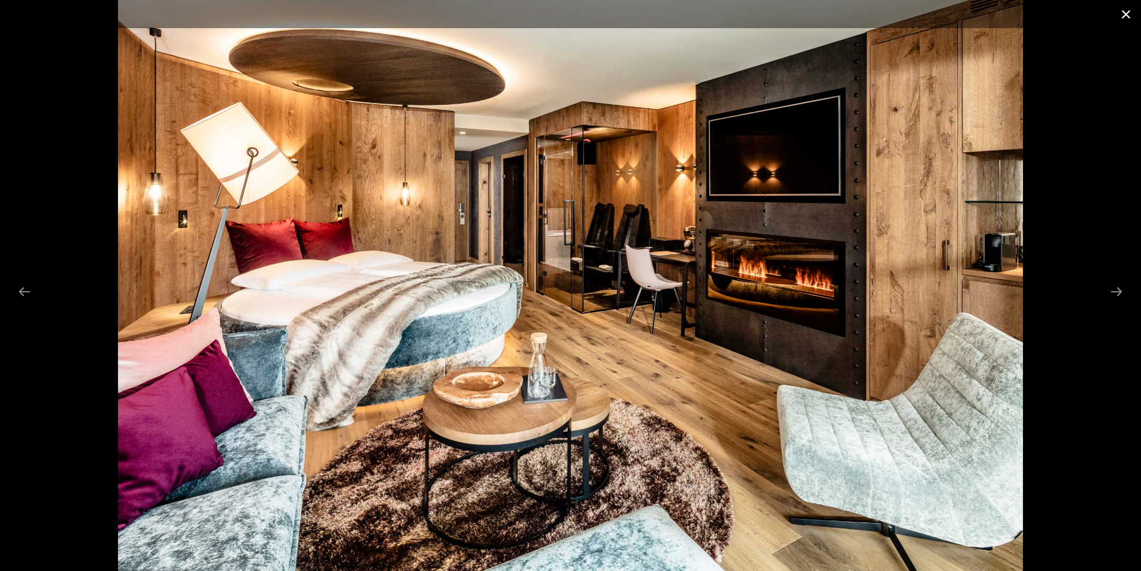
click at [1127, 17] on button "Close gallery" at bounding box center [1126, 14] width 30 height 28
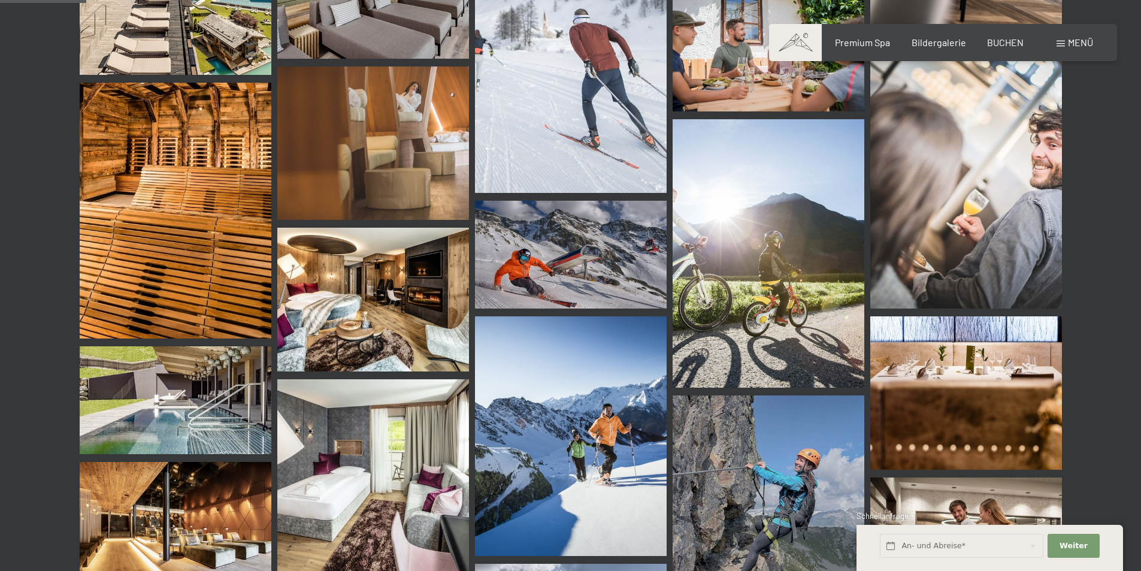
scroll to position [1258, 0]
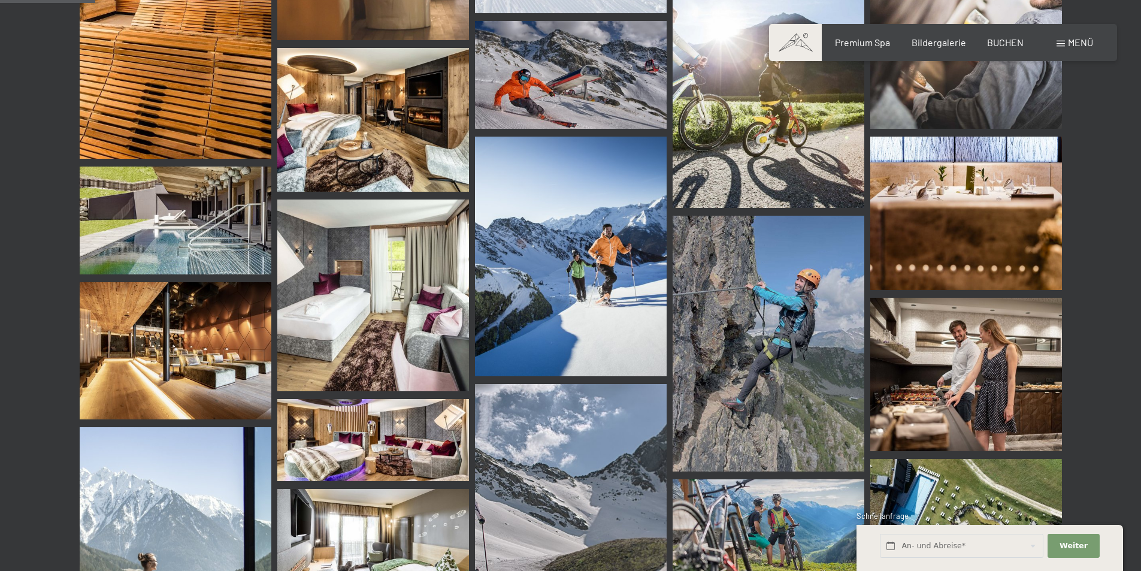
click at [395, 449] on img at bounding box center [373, 440] width 192 height 82
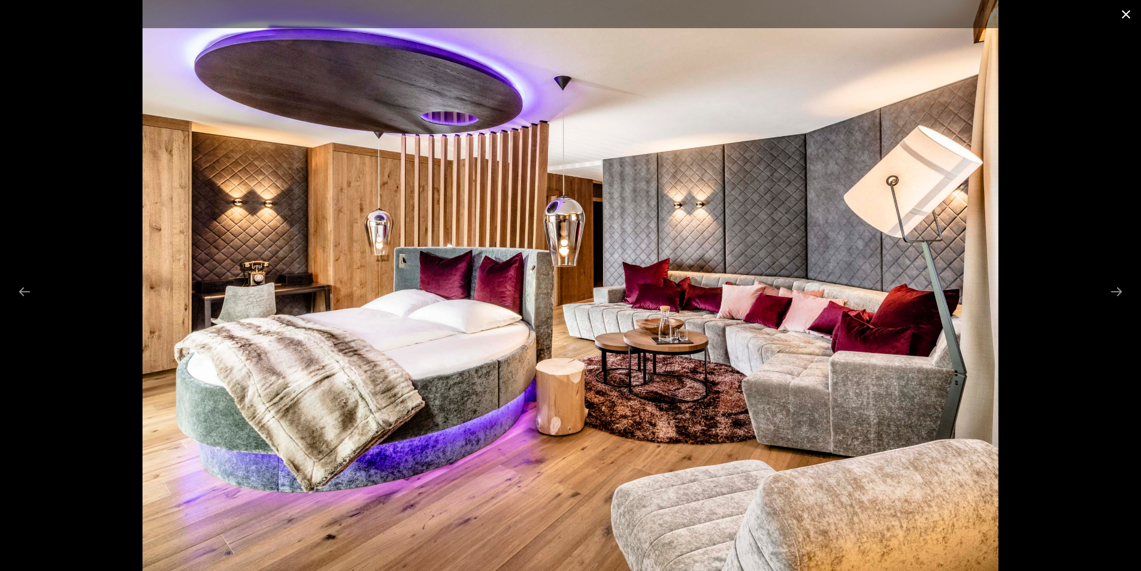
click at [1130, 14] on button "Close gallery" at bounding box center [1126, 14] width 30 height 28
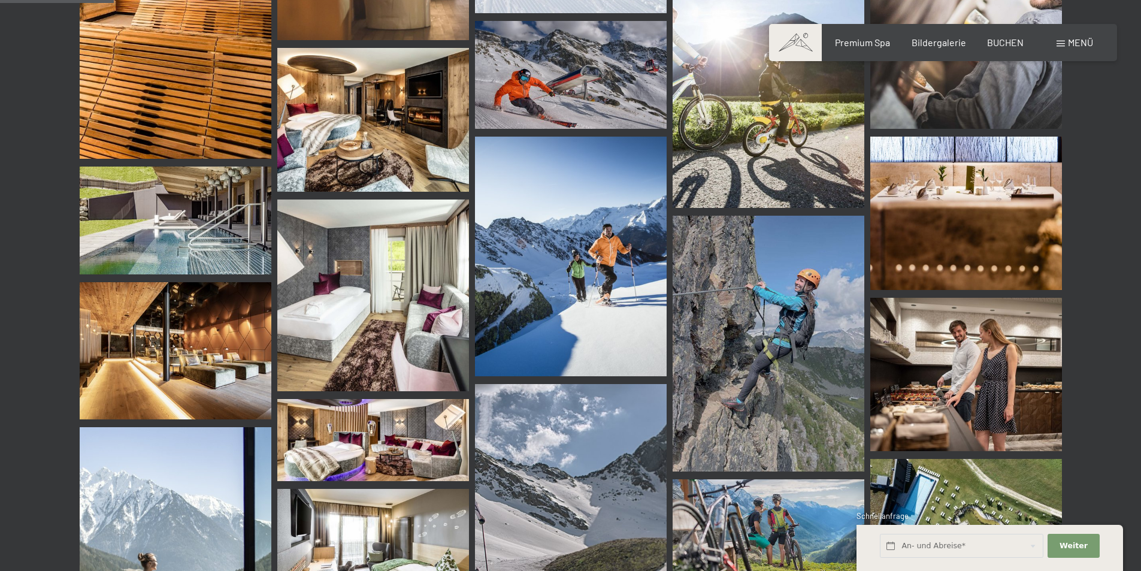
scroll to position [1498, 0]
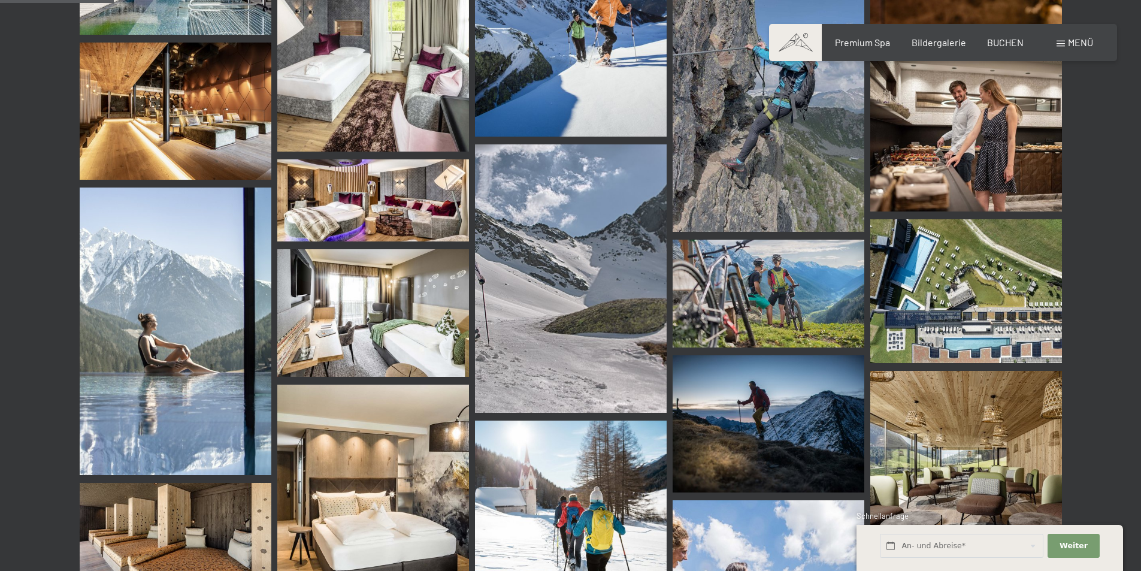
click at [994, 148] on img at bounding box center [966, 134] width 192 height 153
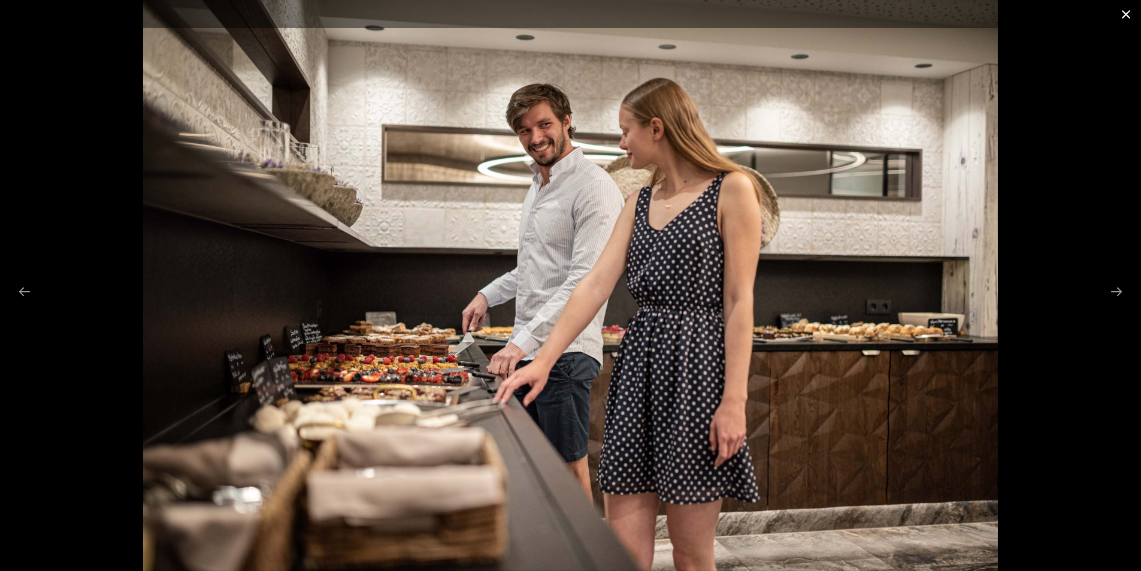
click at [1124, 17] on button "Close gallery" at bounding box center [1126, 14] width 30 height 28
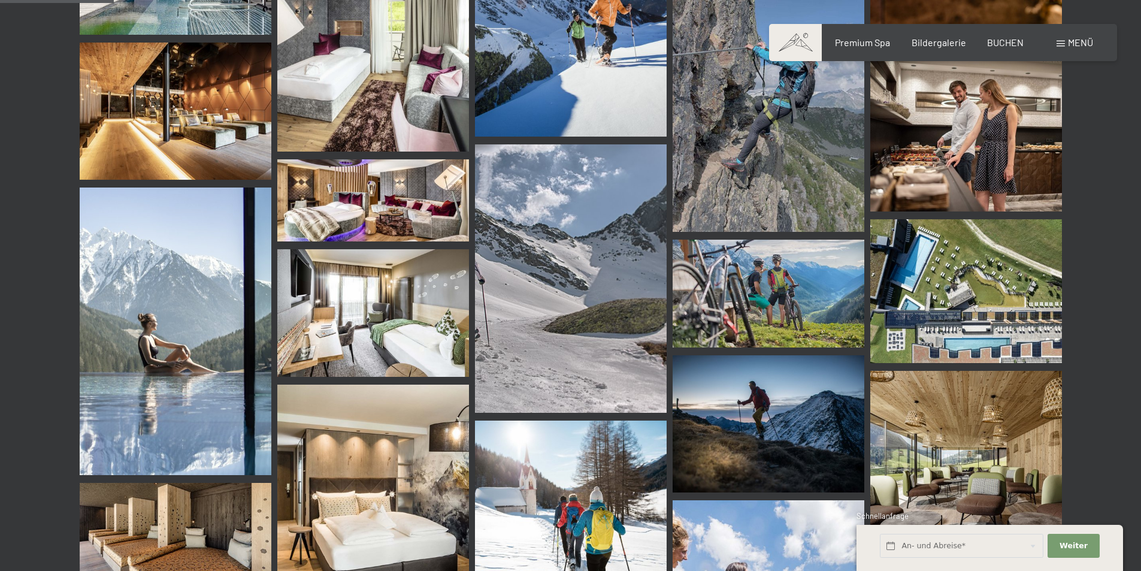
click at [973, 258] on img at bounding box center [966, 291] width 192 height 144
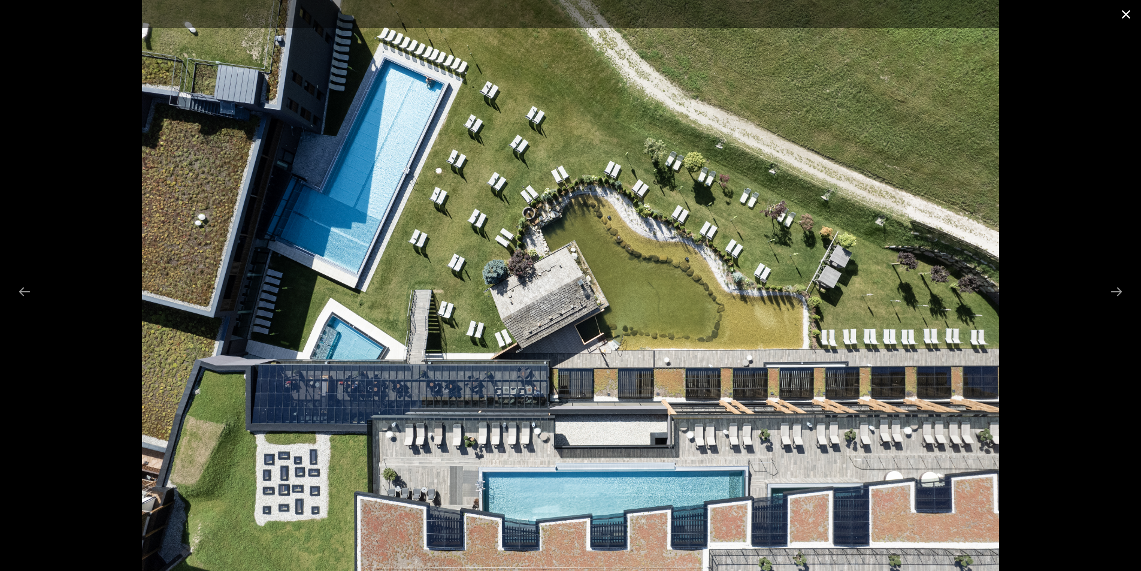
click at [1130, 13] on button "Close gallery" at bounding box center [1126, 14] width 30 height 28
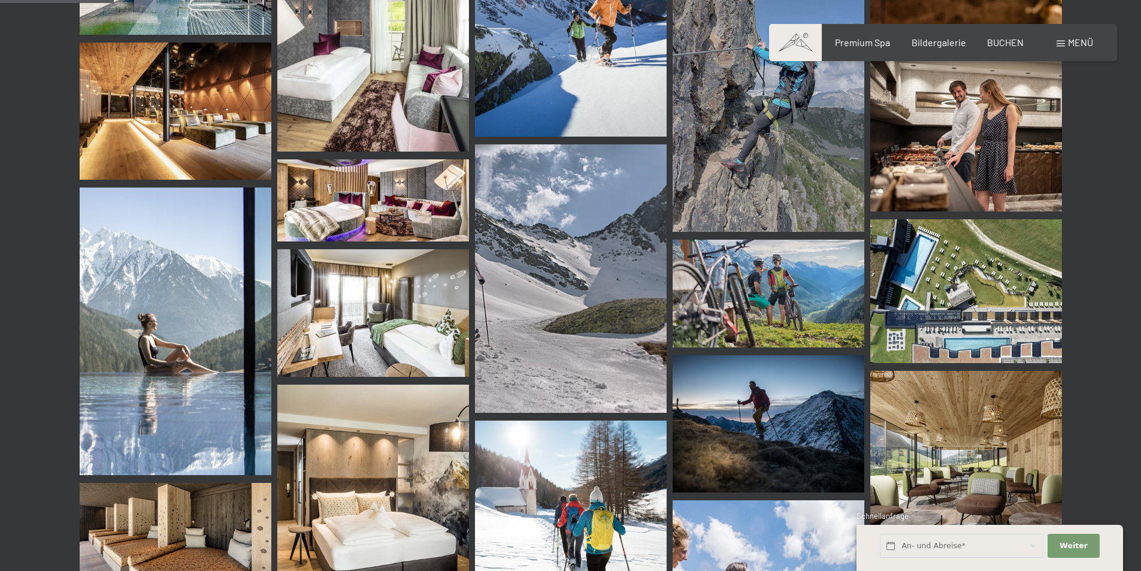
click at [1040, 223] on img at bounding box center [966, 291] width 192 height 144
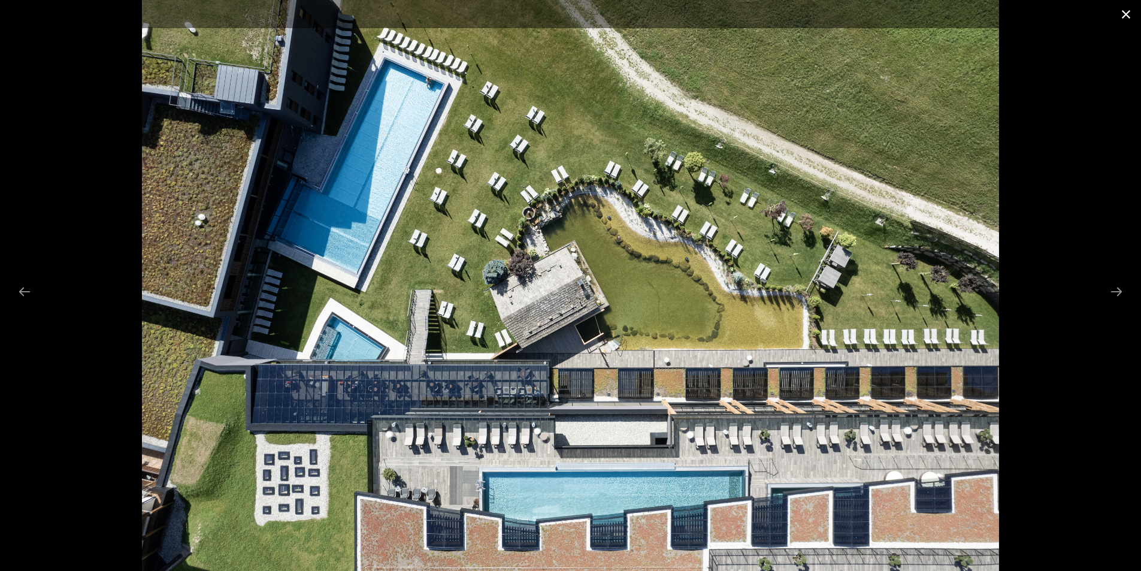
click at [1130, 10] on button "Close gallery" at bounding box center [1126, 14] width 30 height 28
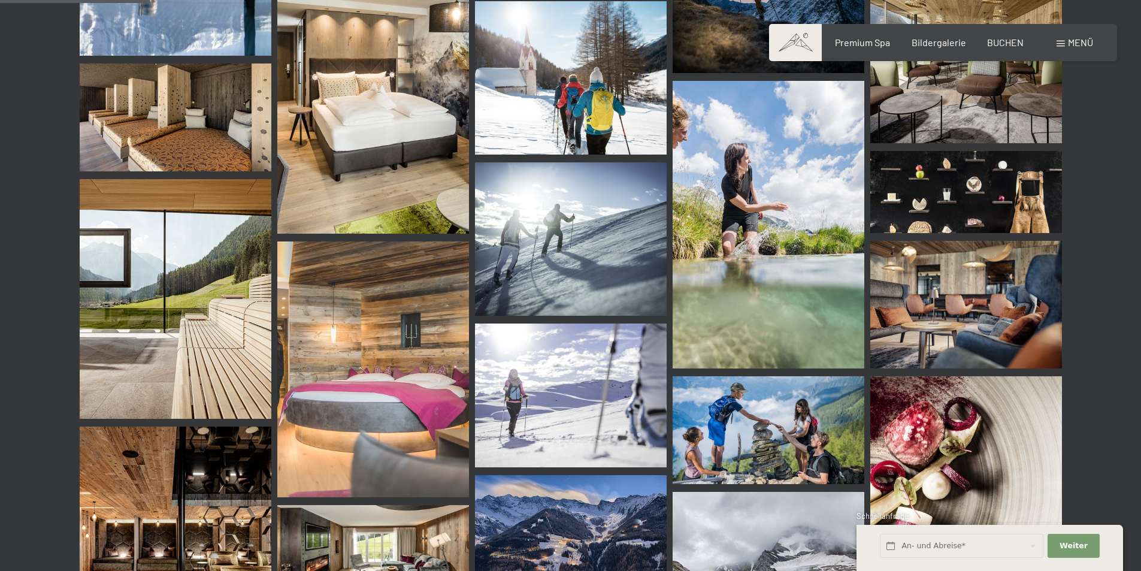
scroll to position [1977, 0]
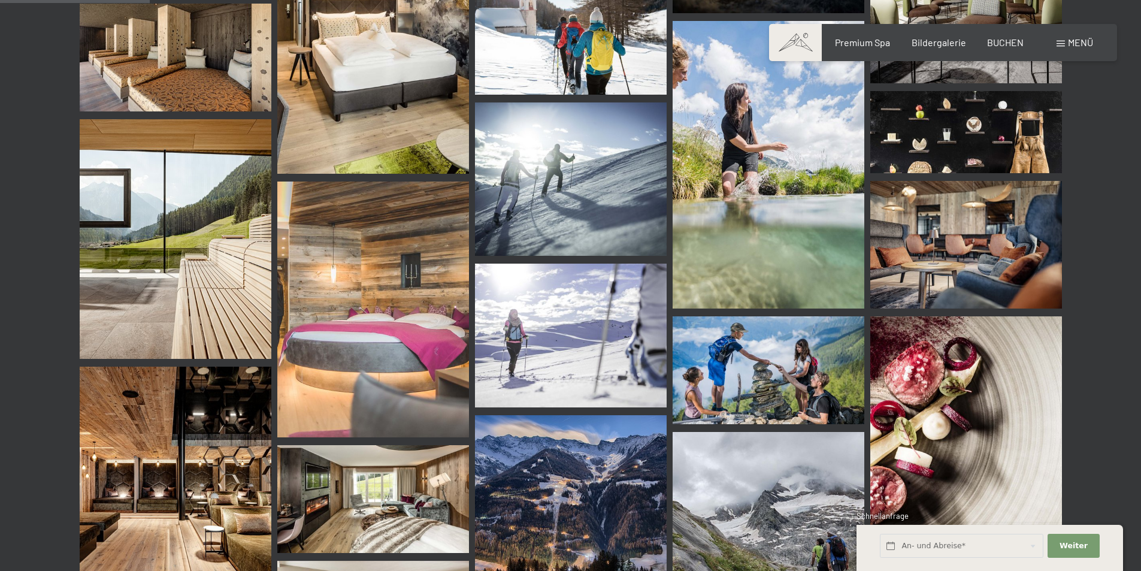
click at [387, 297] on img at bounding box center [373, 310] width 192 height 256
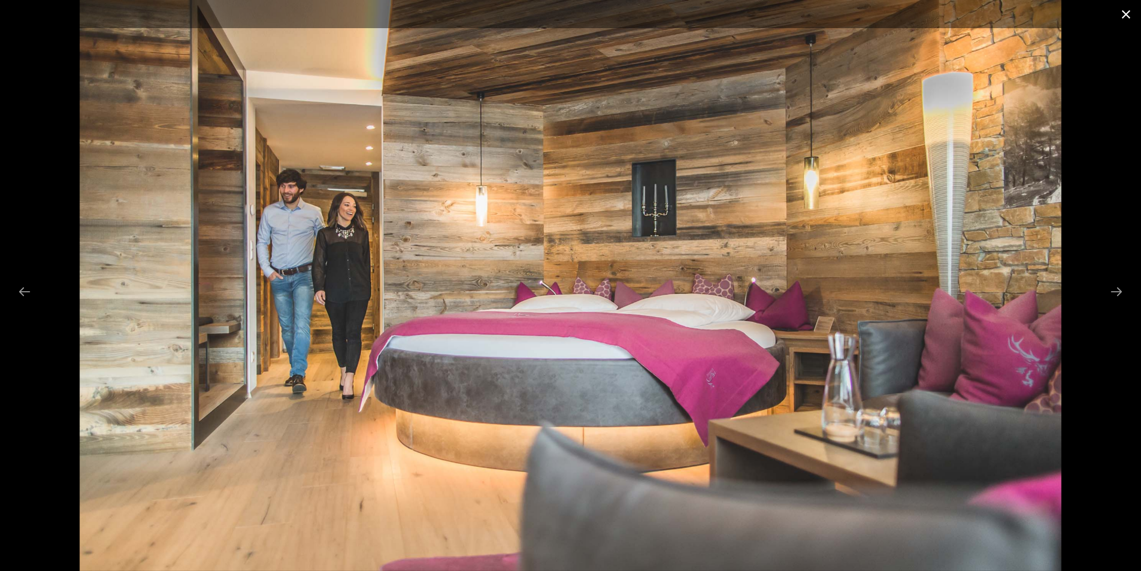
click at [1121, 11] on button "Close gallery" at bounding box center [1126, 14] width 30 height 28
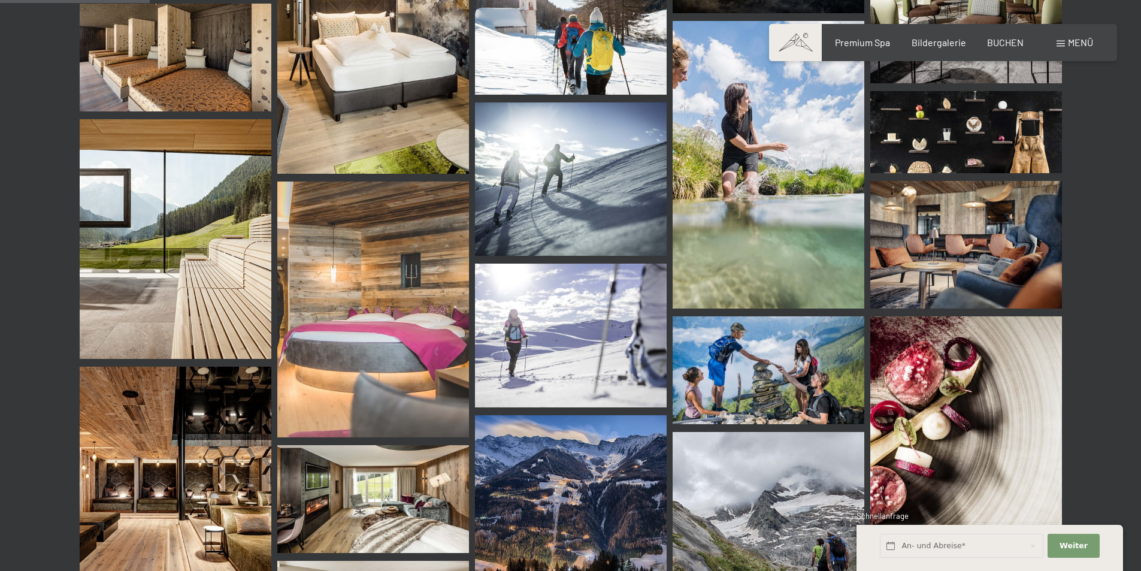
click at [418, 533] on img at bounding box center [373, 499] width 192 height 108
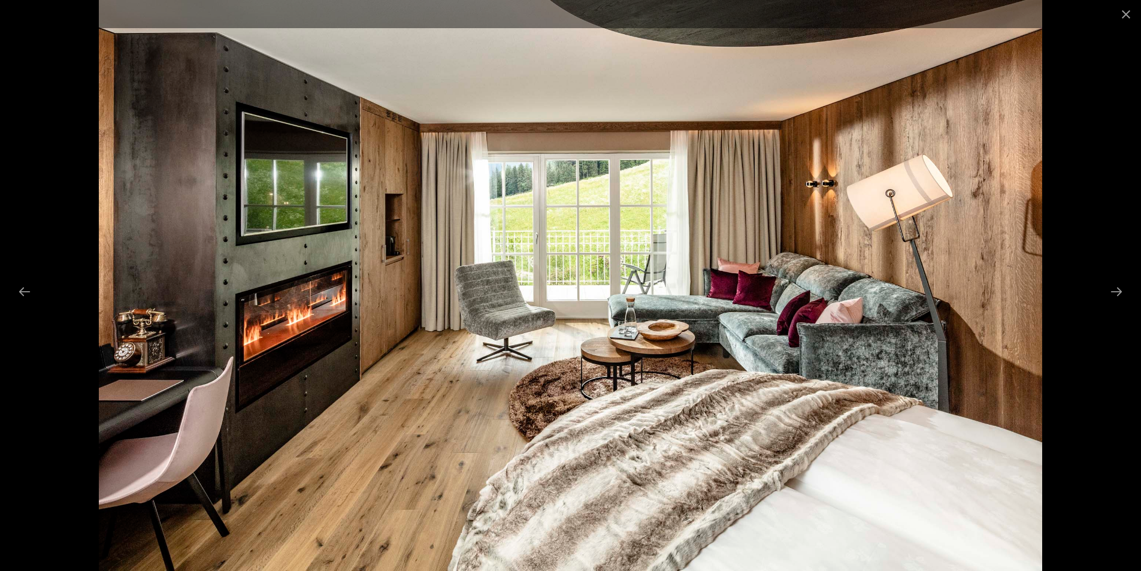
scroll to position [2636, 0]
click at [1127, 14] on button "Close gallery" at bounding box center [1126, 14] width 30 height 28
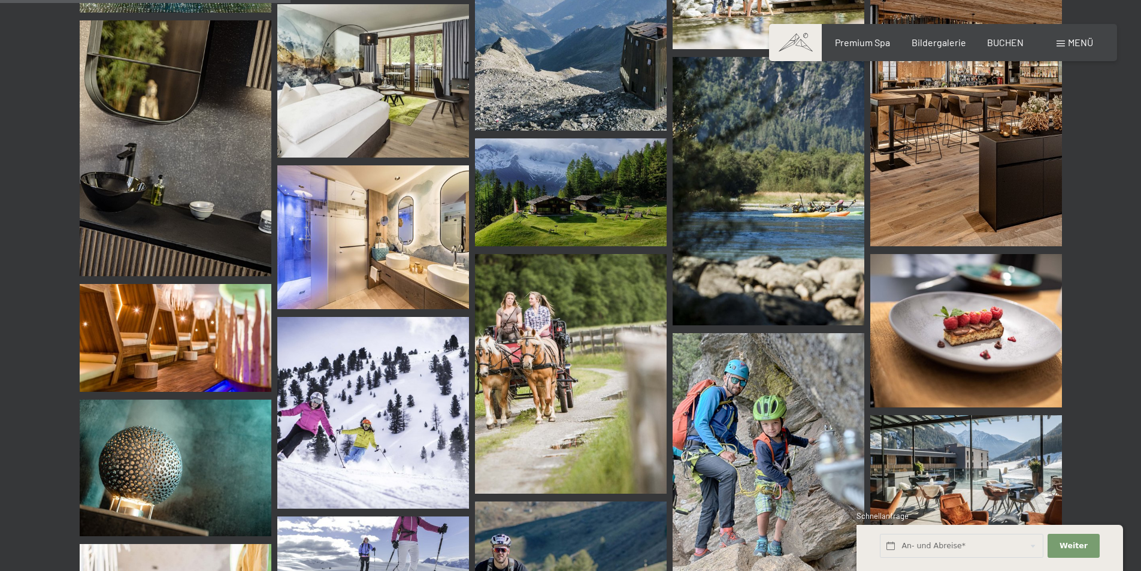
scroll to position [4013, 0]
